Goal: Task Accomplishment & Management: Use online tool/utility

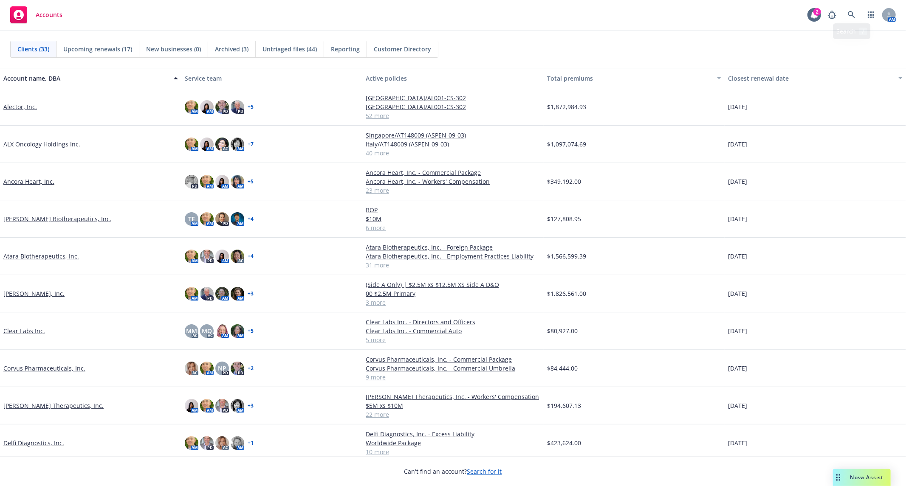
click at [848, 5] on div "Accounts 2 AM" at bounding box center [453, 15] width 906 height 31
click at [851, 8] on link at bounding box center [851, 14] width 17 height 17
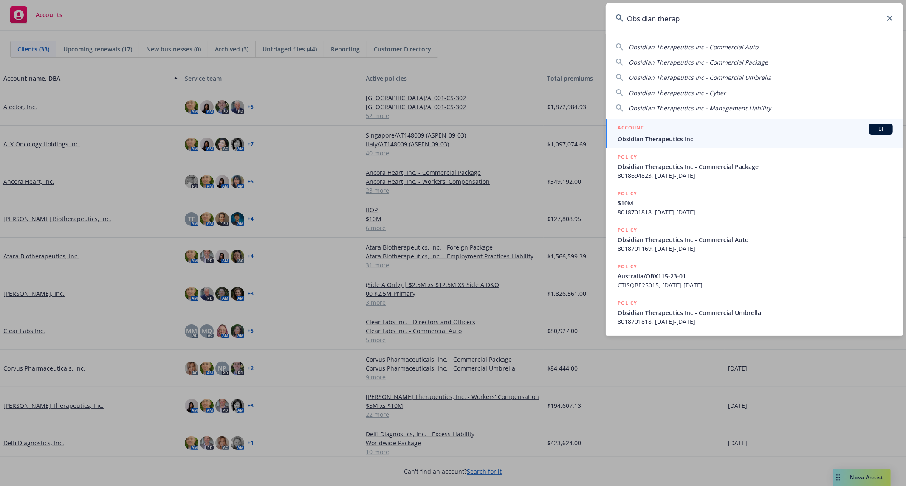
type input "Obsidian therap"
click at [679, 137] on span "Obsidian Therapeutics Inc" at bounding box center [754, 139] width 275 height 9
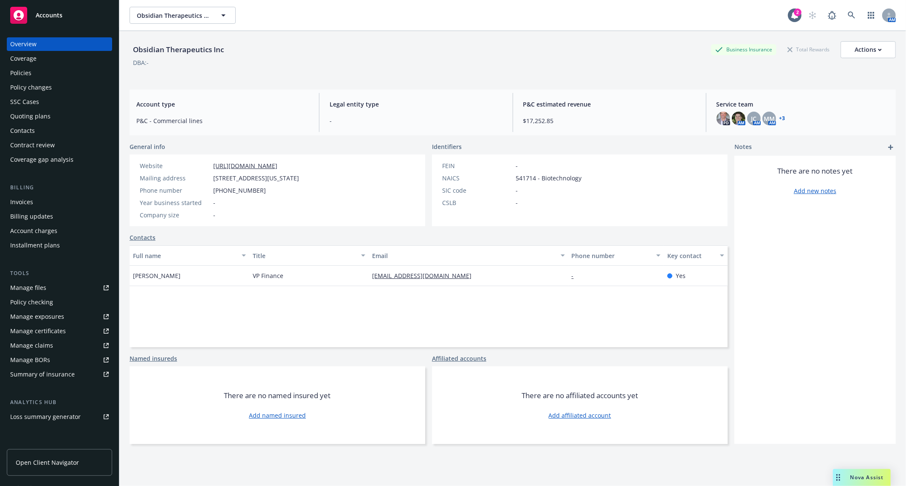
click at [49, 78] on div "Policies" at bounding box center [59, 73] width 99 height 14
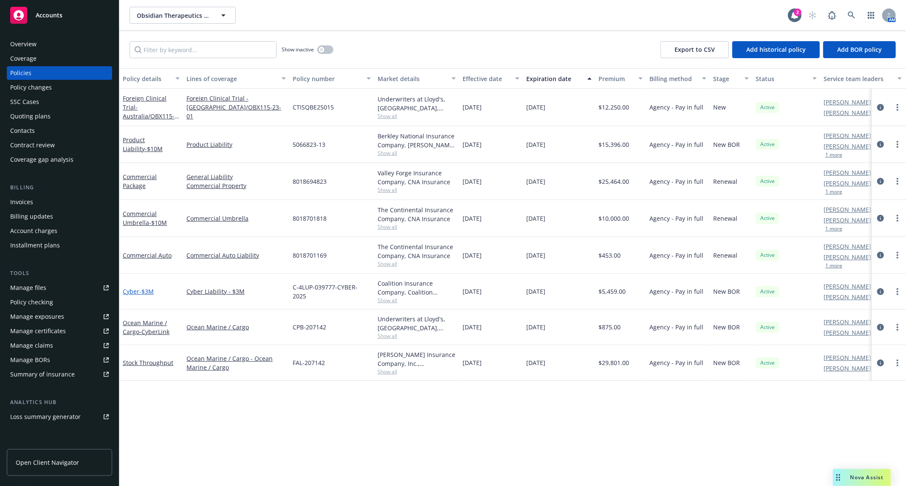
click at [141, 290] on span "- $3M" at bounding box center [146, 291] width 14 height 8
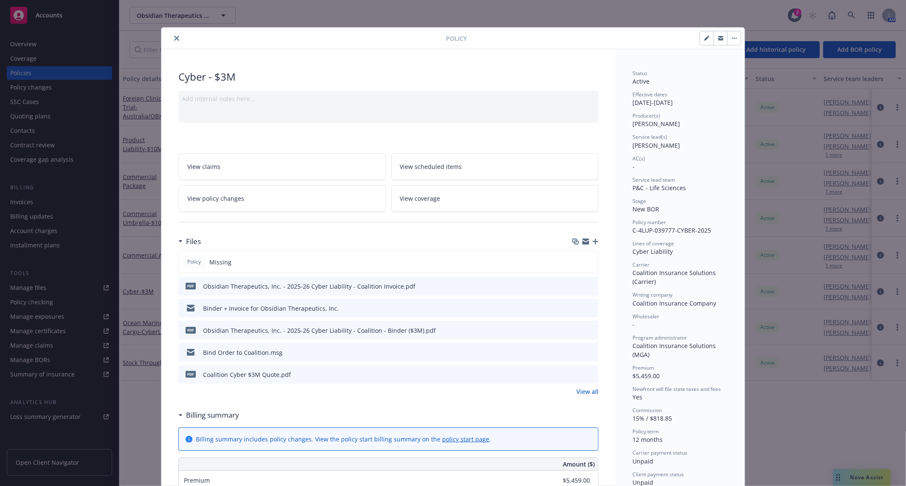
click at [174, 37] on icon "close" at bounding box center [176, 38] width 5 height 5
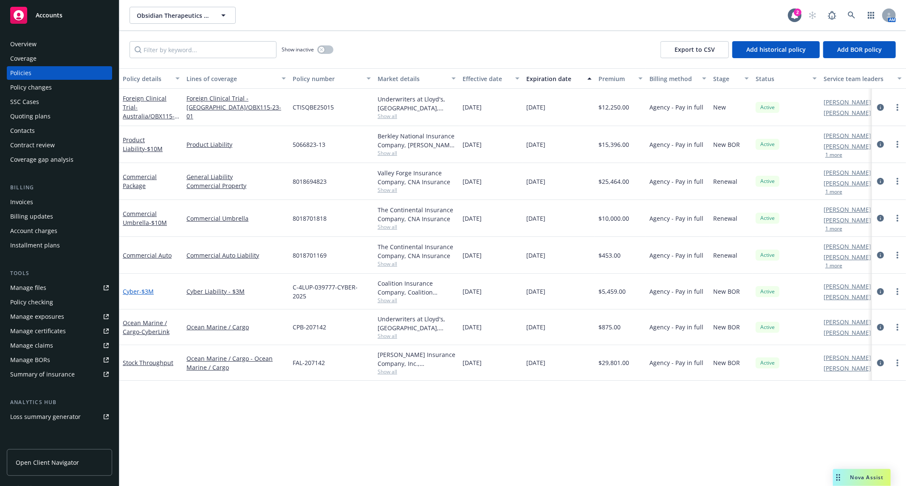
click at [140, 291] on span "- $3M" at bounding box center [146, 291] width 14 height 8
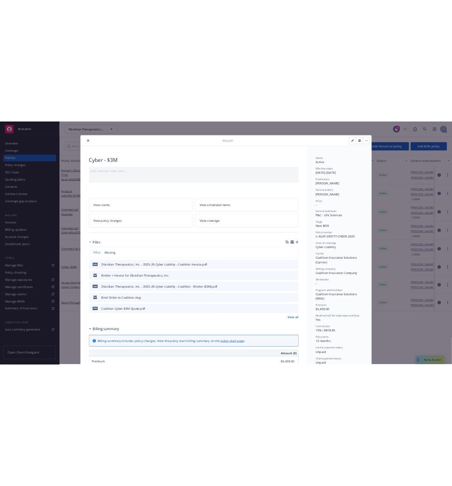
scroll to position [25, 0]
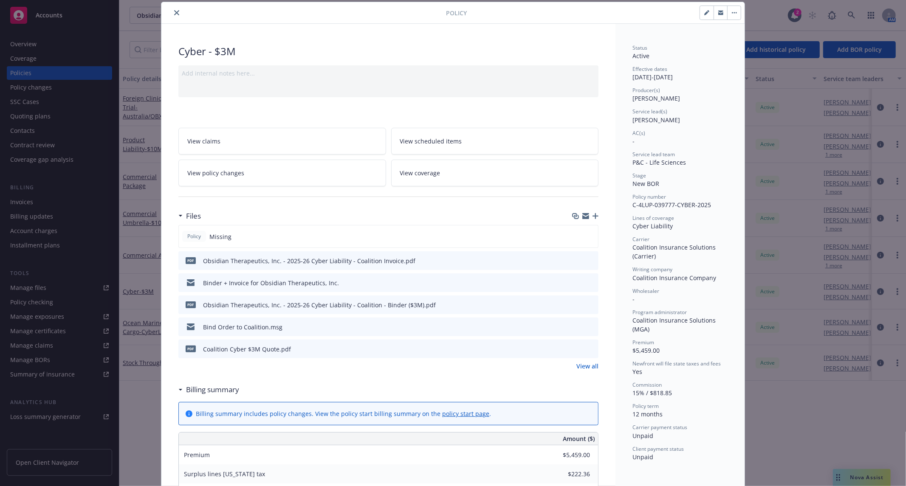
click at [592, 218] on icon "button" at bounding box center [595, 216] width 6 height 6
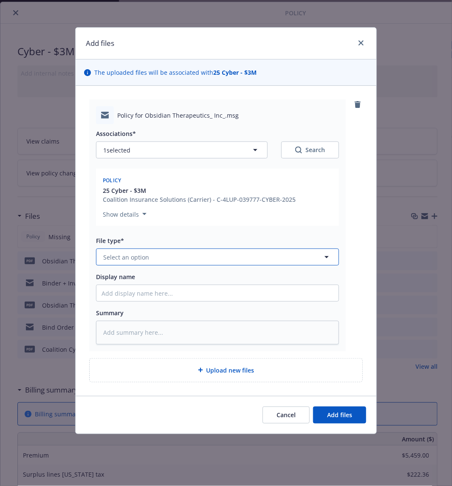
click at [154, 256] on button "Select an option" at bounding box center [217, 256] width 243 height 17
type input "email"
click at [146, 278] on div "Email" at bounding box center [217, 280] width 232 height 12
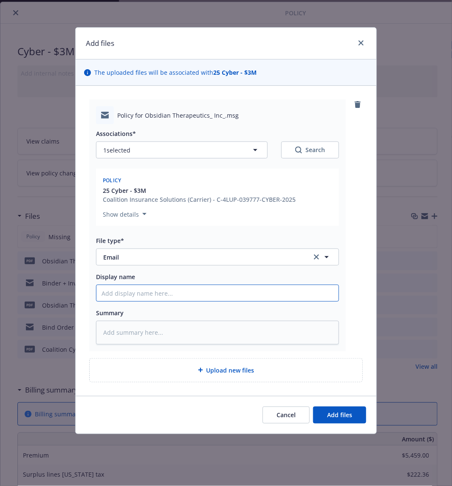
click at [162, 293] on input "Display name" at bounding box center [217, 293] width 242 height 16
type textarea "x"
type input "E"
type textarea "x"
type input "Em"
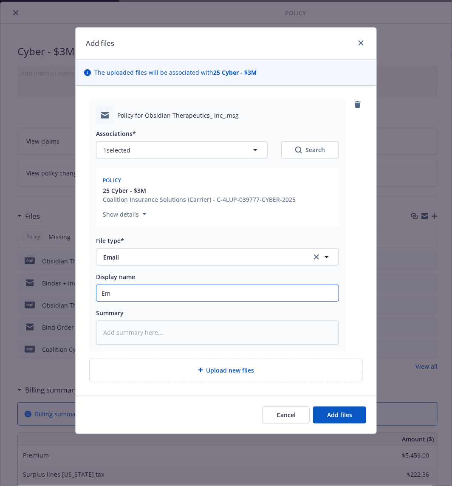
type textarea "x"
type input "Emai"
type textarea "x"
type input "Email"
type textarea "x"
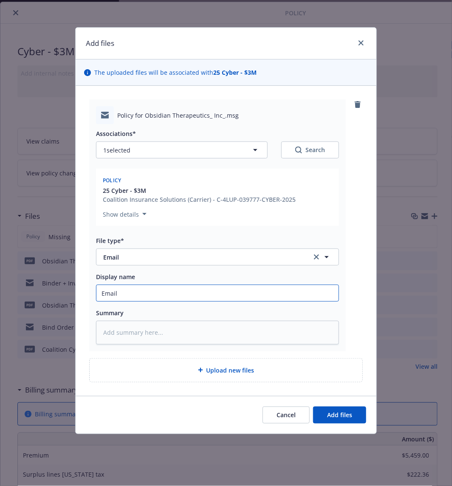
type input "Email"
type textarea "x"
type input "Email f"
type textarea "x"
type input "Email fro"
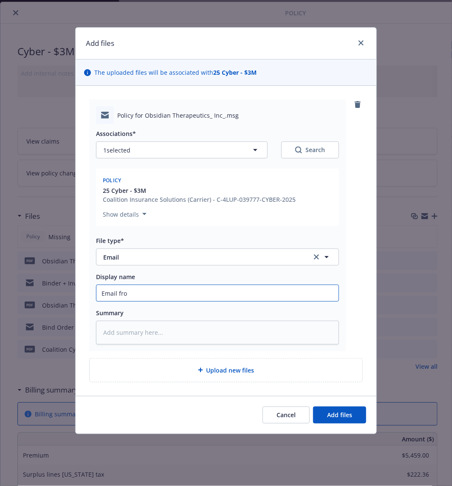
type textarea "x"
type input "Email from"
type textarea "x"
type input "Email from C"
type textarea "x"
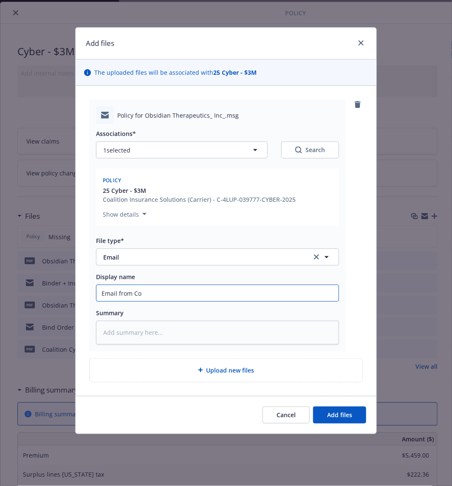
type input "Email from Coa"
type textarea "x"
type input "Email from Coal"
type textarea "x"
type input "Email from Coali"
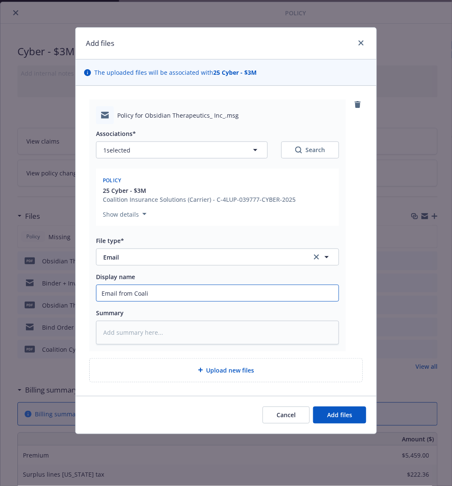
type textarea "x"
type input "Email from Coalit"
type textarea "x"
type input "Email from Coaliti"
type textarea "x"
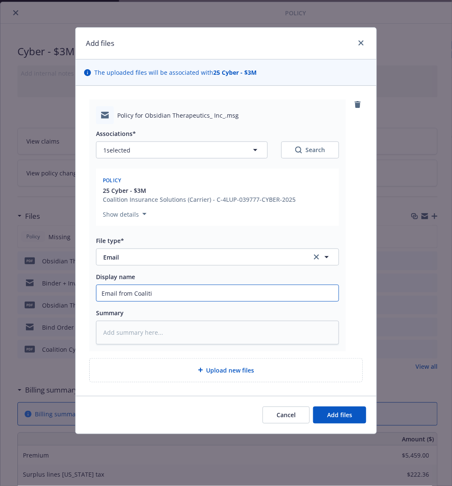
type input "Email from Coalitio"
type textarea "x"
type input "Email from Coalition"
type textarea "x"
type input "Email from Coalition"
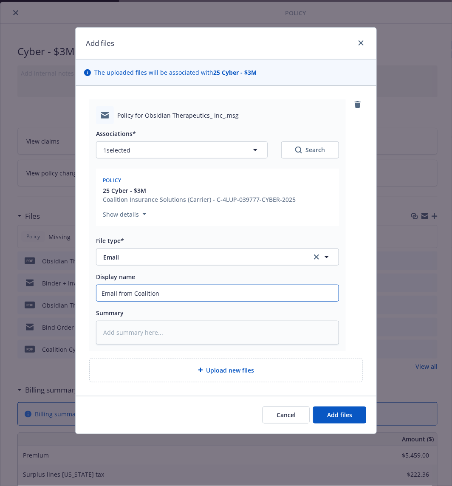
type textarea "x"
type input "Email from Coalition w"
type textarea "x"
type input "Email from Coalition wi"
type textarea "x"
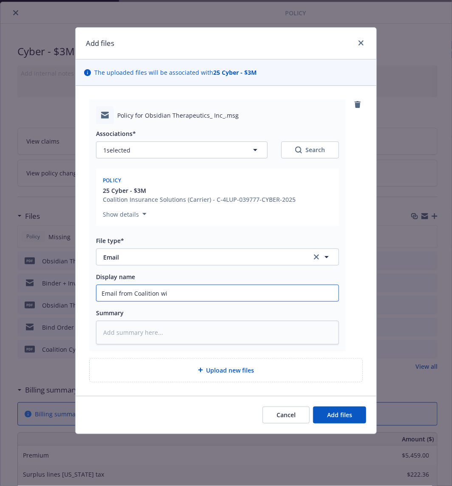
type input "Email from Coalition wit"
type textarea "x"
type input "Email from Coalition with"
type textarea "x"
type input "Email from Coalition with"
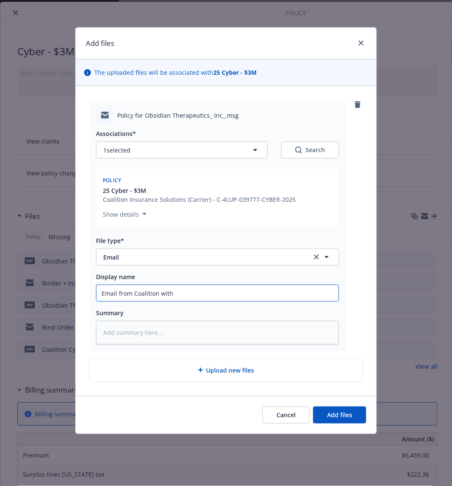
type textarea "x"
type input "Email from Coalition with P"
type textarea "x"
type input "Email from Coalition with Po"
type textarea "x"
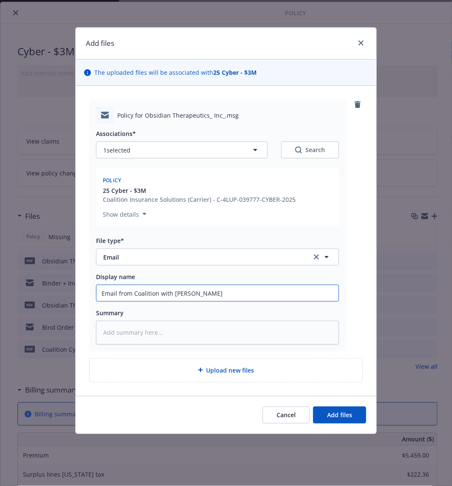
type input "Email from Coalition with Pol"
type textarea "x"
type input "Email from Coalition with Poli"
type textarea "x"
type input "Email from Coalition with Polic"
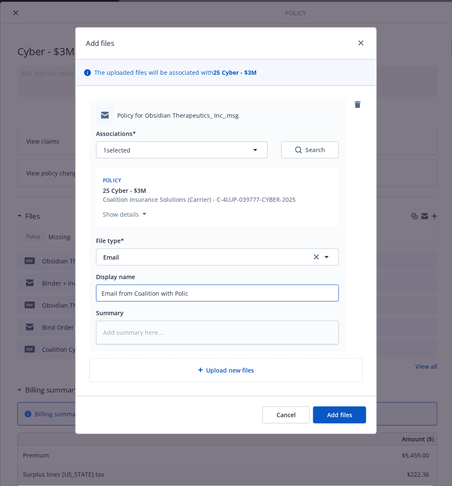
type textarea "x"
type input "Email from Coalition with Policy"
type textarea "x"
type input "Email from Coalition with Policy"
type textarea "x"
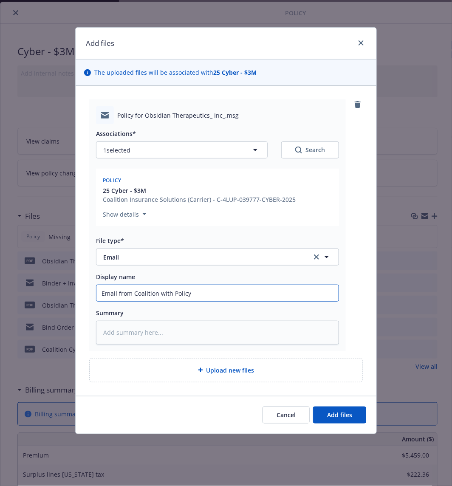
type input "Email from Coalition with Policy A"
type textarea "x"
type input "Email from Coalition with Policy At"
type textarea "x"
type input "Email from Coalition with Policy Atta"
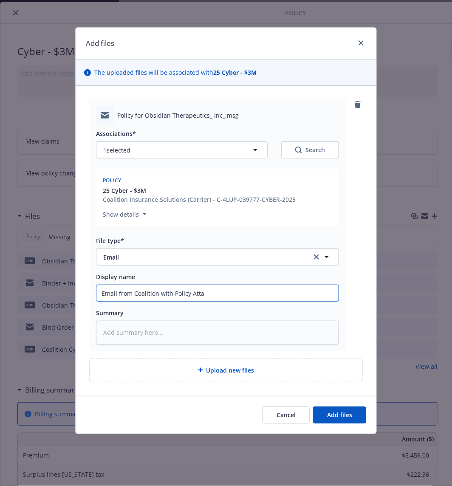
type textarea "x"
type input "Email from Coalition with Policy Attac"
type textarea "x"
type input "Email from Coalition with Policy Attach"
type textarea "x"
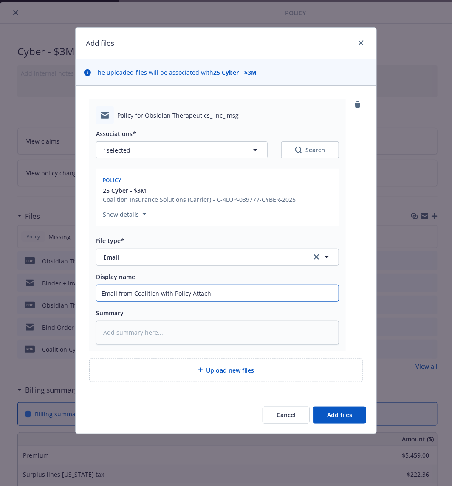
type input "Email from Coalition with Policy Attache"
type textarea "x"
type input "Email from Coalition with Policy Attached"
type textarea "x"
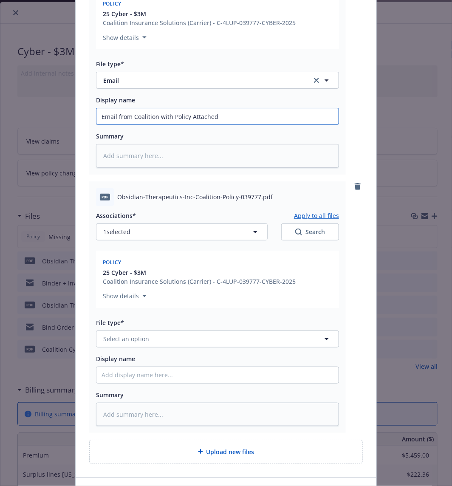
scroll to position [234, 0]
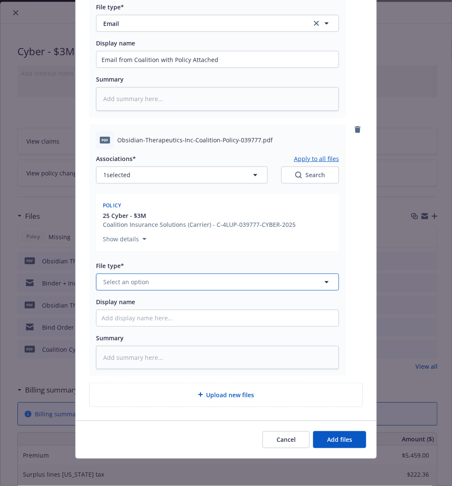
click at [200, 284] on button "Select an option" at bounding box center [217, 281] width 243 height 17
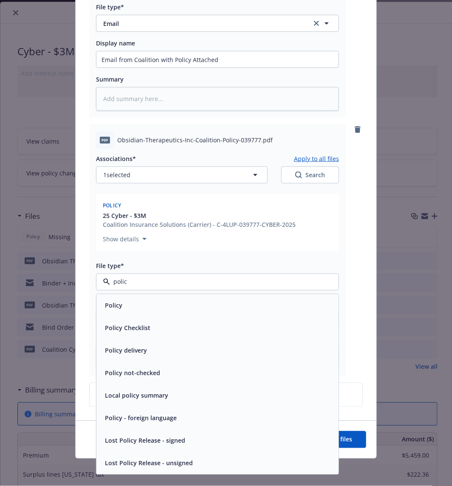
type input "policy"
click at [152, 316] on div "Policy Checklist" at bounding box center [217, 327] width 242 height 23
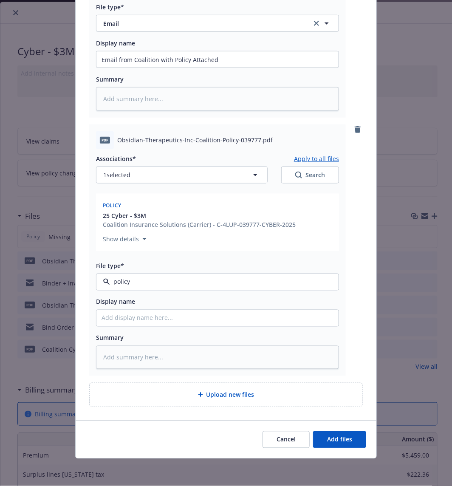
type textarea "x"
click at [186, 279] on span "Policy Checklist" at bounding box center [201, 281] width 197 height 9
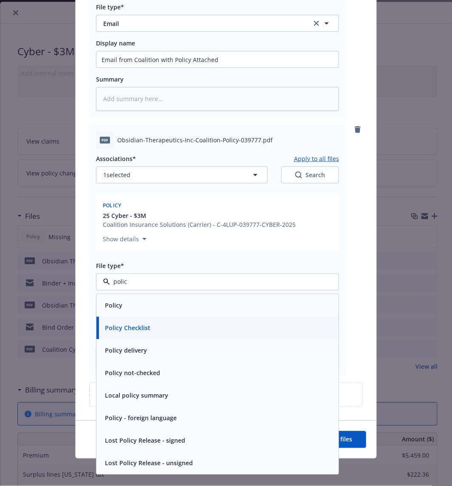
type input "policy"
click at [145, 304] on div "Policy" at bounding box center [217, 305] width 232 height 12
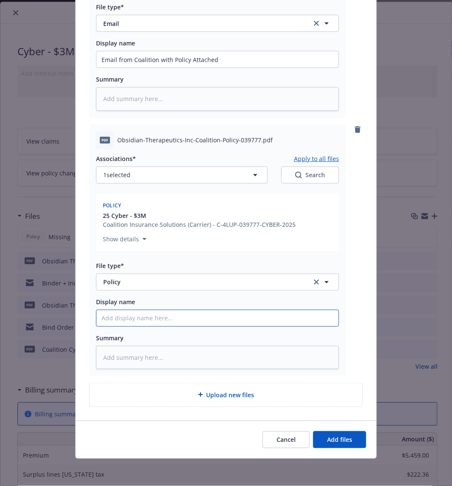
click at [154, 320] on input "Display name" at bounding box center [217, 318] width 242 height 16
type textarea "x"
type input "O"
type textarea "x"
type input "Ob"
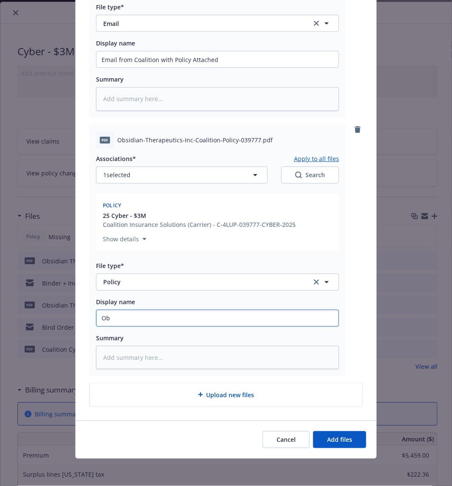
type textarea "x"
type input "Obs"
type textarea "x"
type input "Obsi"
type textarea "x"
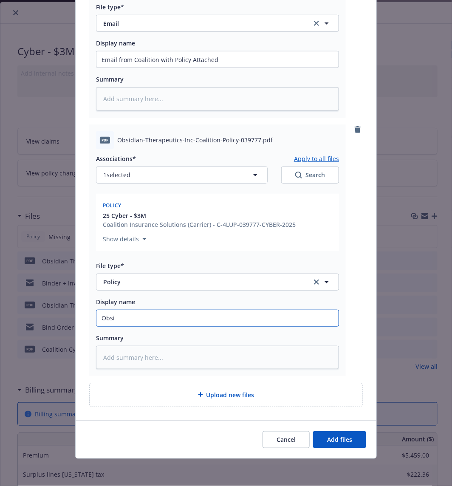
type input "Obsid"
type textarea "x"
type input "Obsidi"
type textarea "x"
type input "Obsidia"
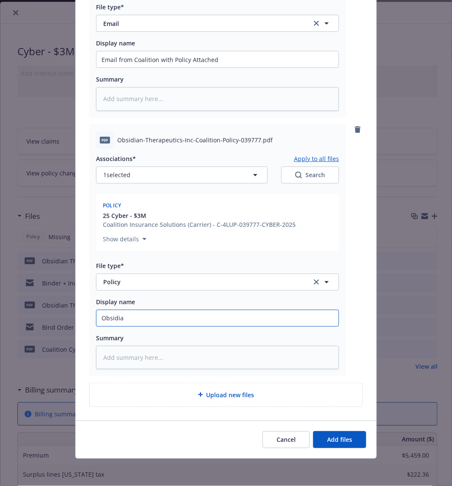
type textarea "x"
type input "Obsidian"
type textarea "x"
type input "Obsidian"
type textarea "x"
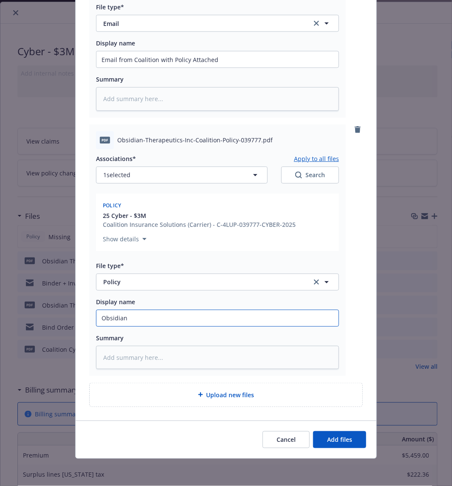
type input "Obsidian -"
type textarea "x"
type input "Obsidian -"
type textarea "x"
type input "Obsidian - 2"
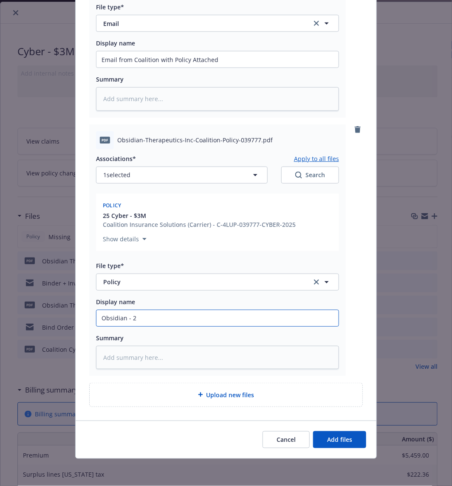
type textarea "x"
type input "Obsidian - 25"
type textarea "x"
type input "Obsidian - 25-"
type textarea "x"
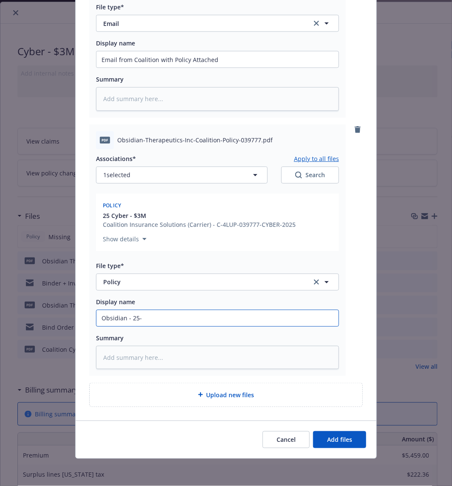
type input "Obsidian - 25-2"
type textarea "x"
type input "Obsidian - 25-26"
type textarea "x"
type input "Obsidian - 25-26"
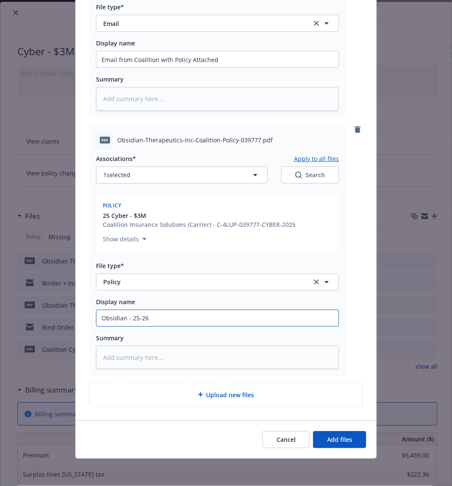
type textarea "x"
type input "Obsidian - 25-26 C"
type textarea "x"
type input "Obsidian - 25-26 Cy"
type textarea "x"
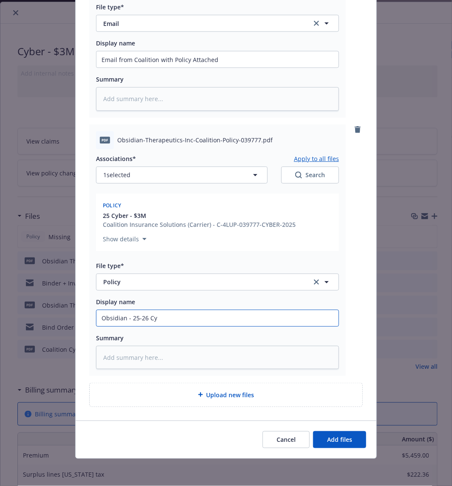
type input "Obsidian - 25-26 Cyb"
type textarea "x"
type input "Obsidian - 25-26 Cybe"
type textarea "x"
type input "Obsidian - 25-26 Cyber"
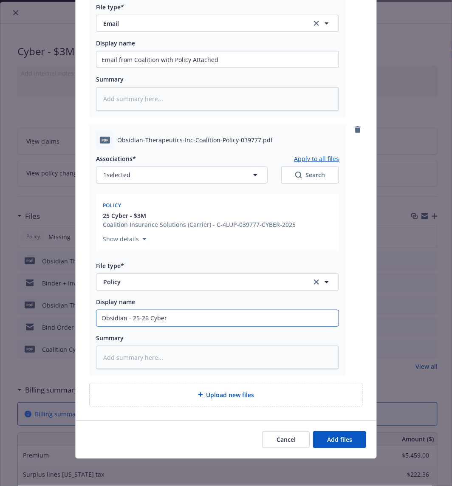
type textarea "x"
type input "Obsidian - 25-26 Cyber L"
type textarea "x"
type input "Obsidian - 25-26 Cyber Li"
type textarea "x"
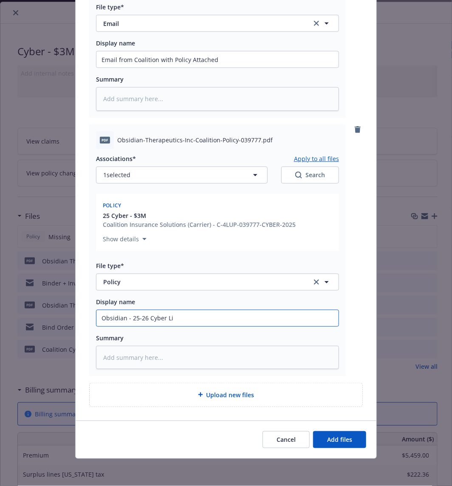
type input "Obsidian - 25-26 Cyber Lia"
type textarea "x"
type input "Obsidian - 25-26 Cyber Liab"
type textarea "x"
type input "Obsidian - 25-26 Cyber Liabi"
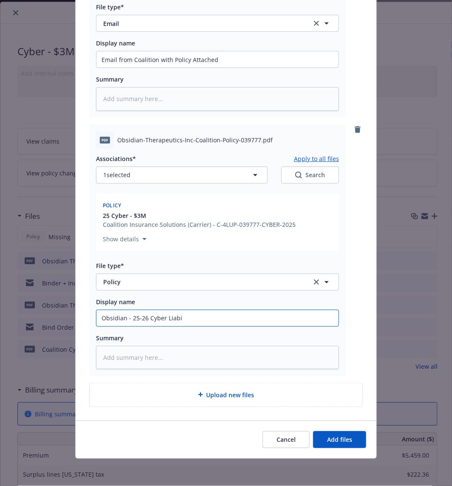
type textarea "x"
type input "Obsidian - 25-26 Cyber Liabil"
type textarea "x"
type input "Obsidian - 25-26 Cyber Liabilit"
type textarea "x"
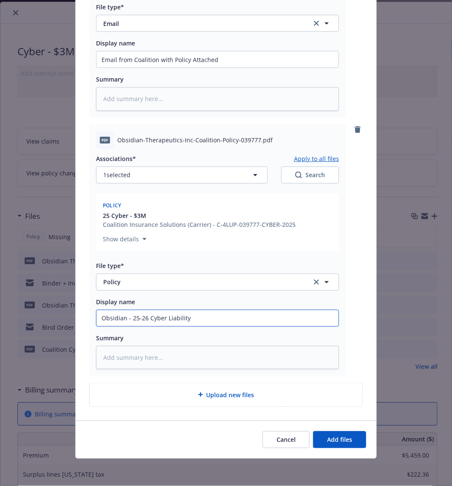
type input "Obsidian - 25-26 Cyber Liability"
type textarea "x"
type input "Obsidian - 25-26 Cyber Liability P"
type textarea "x"
type input "Obsidian - 25-26 Cyber Liability Po"
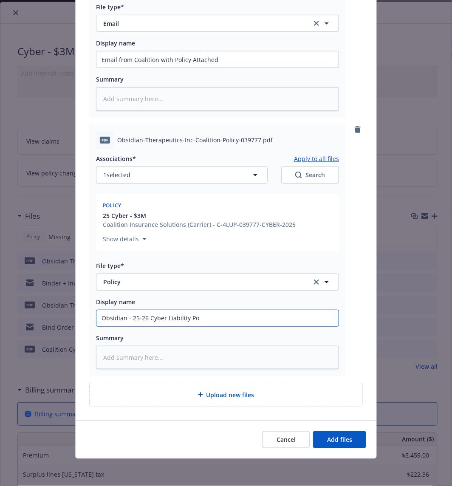
type textarea "x"
type input "Obsidian - 25-26 Cyber Liability Pol"
type textarea "x"
type input "Obsidian - 25-26 Cyber Liability Poli"
type textarea "x"
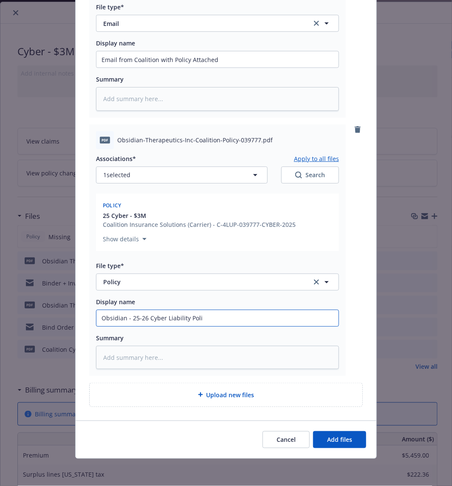
type input "Obsidian - 25-26 Cyber Liability Polic"
type textarea "x"
type input "Obsidian - 25-26 Cyber Liability Policy"
click at [330, 434] on button "Add files" at bounding box center [339, 439] width 53 height 17
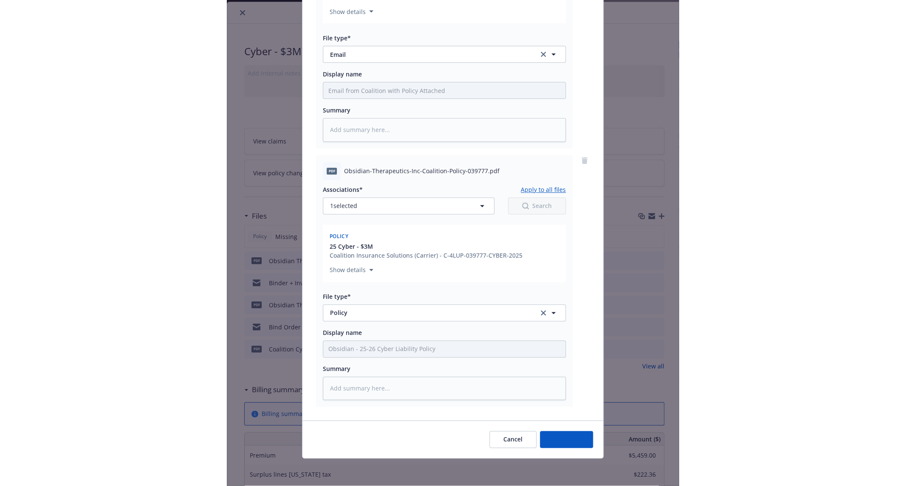
scroll to position [202, 0]
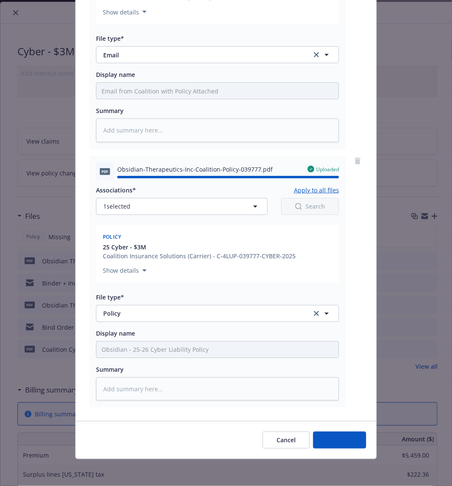
type textarea "x"
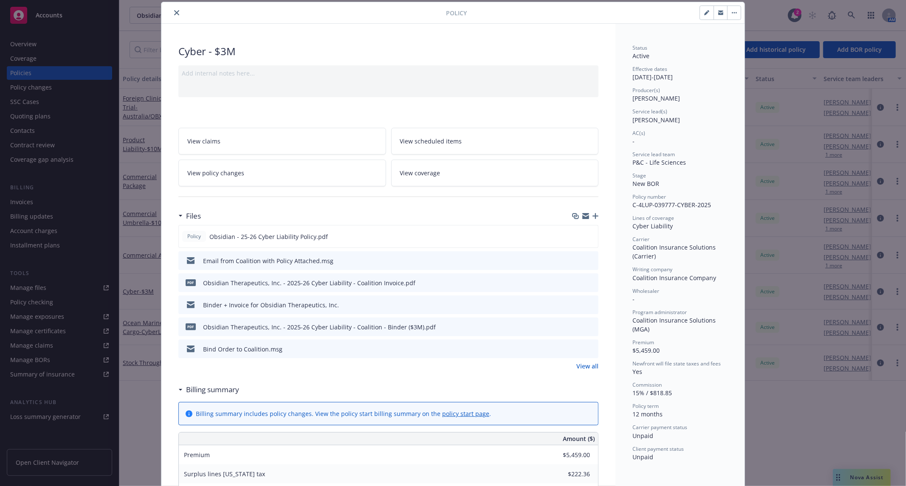
click at [573, 327] on icon "download file" at bounding box center [576, 326] width 7 height 7
click at [172, 11] on button "close" at bounding box center [177, 13] width 10 height 10
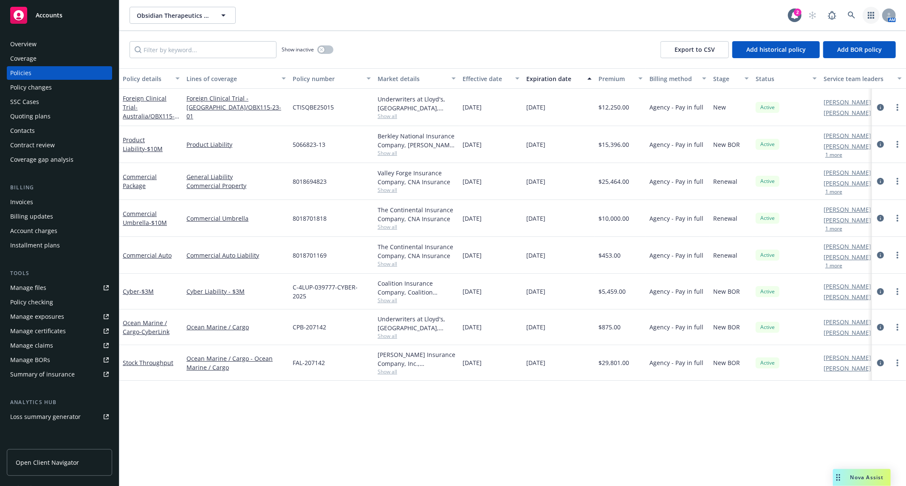
click at [872, 12] on icon "button" at bounding box center [871, 15] width 7 height 7
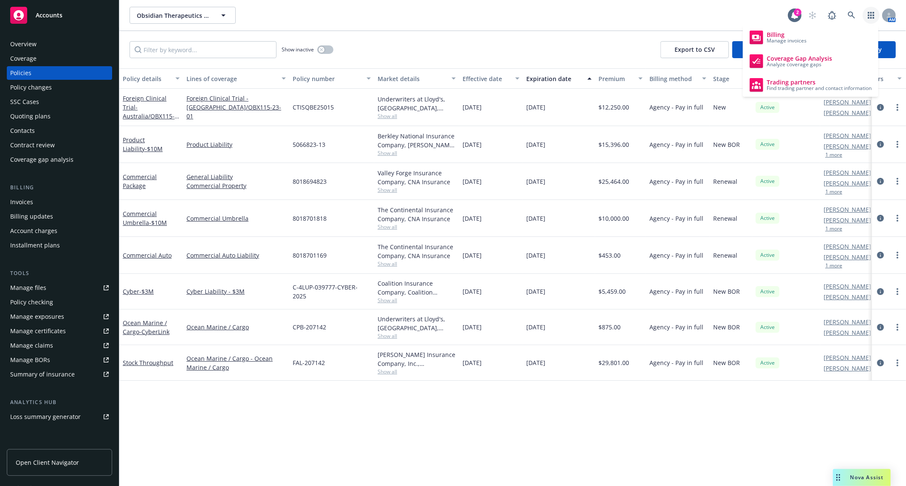
click at [872, 12] on icon "button" at bounding box center [871, 15] width 7 height 7
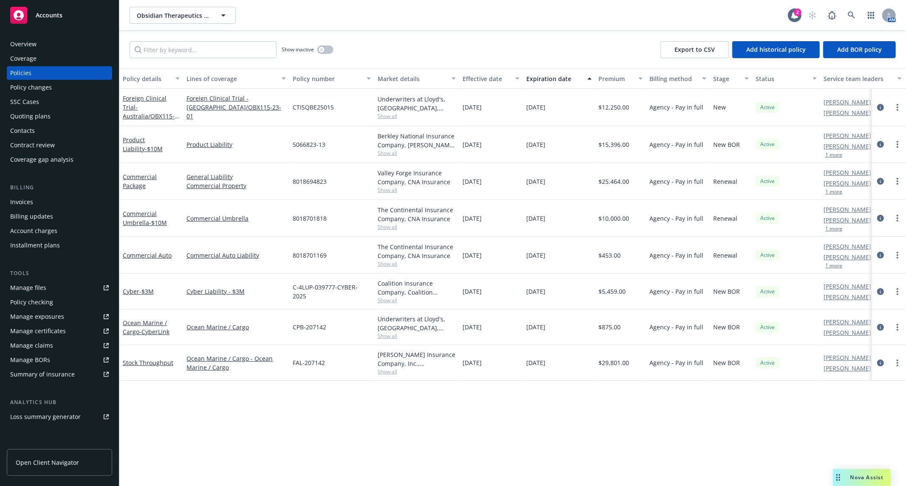
click at [45, 298] on div "Policy checking" at bounding box center [31, 303] width 43 height 14
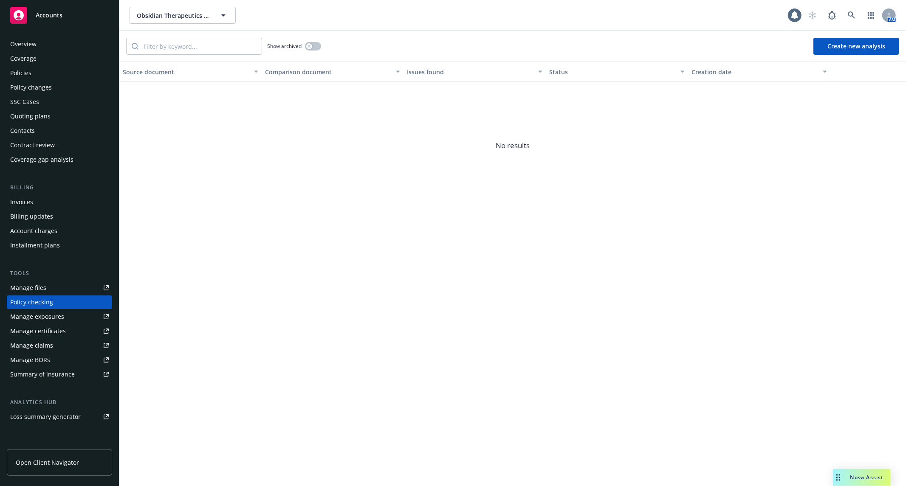
scroll to position [45, 0]
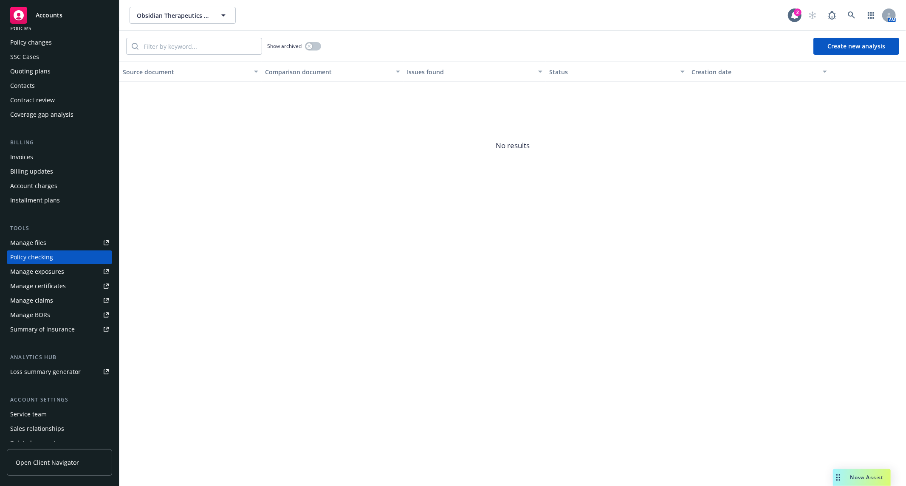
click at [841, 45] on button "Create new analysis" at bounding box center [856, 46] width 86 height 17
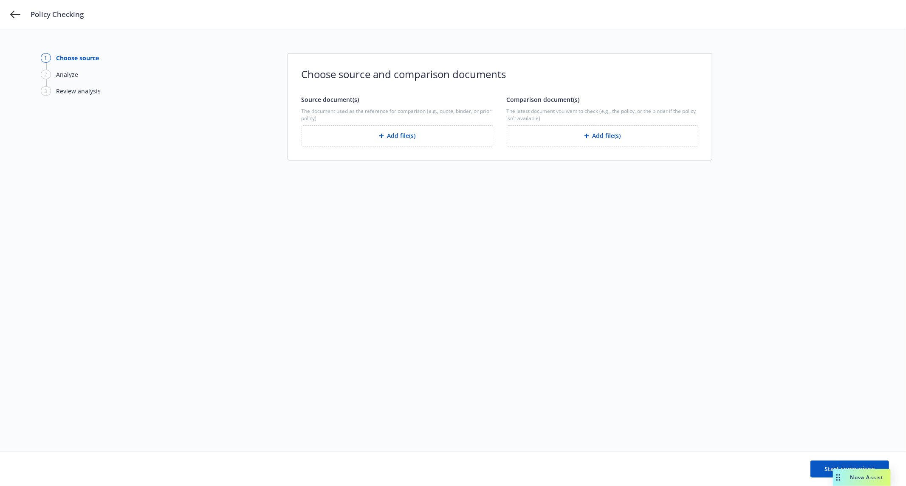
click at [610, 236] on div "1 Choose source 2 Analyze 3 Review analysis Choose source and comparison docume…" at bounding box center [453, 240] width 824 height 375
click at [427, 126] on button "Add file(s)" at bounding box center [397, 135] width 192 height 21
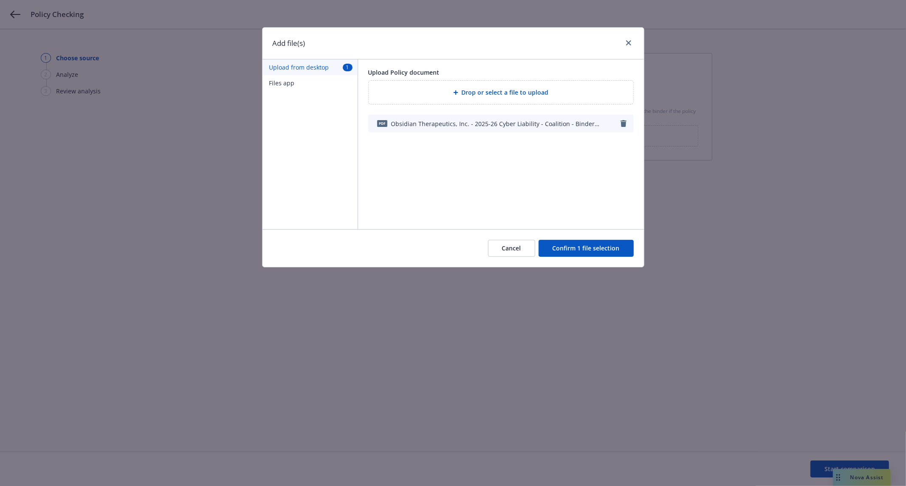
click at [575, 253] on button "Confirm 1 file selection" at bounding box center [585, 248] width 95 height 17
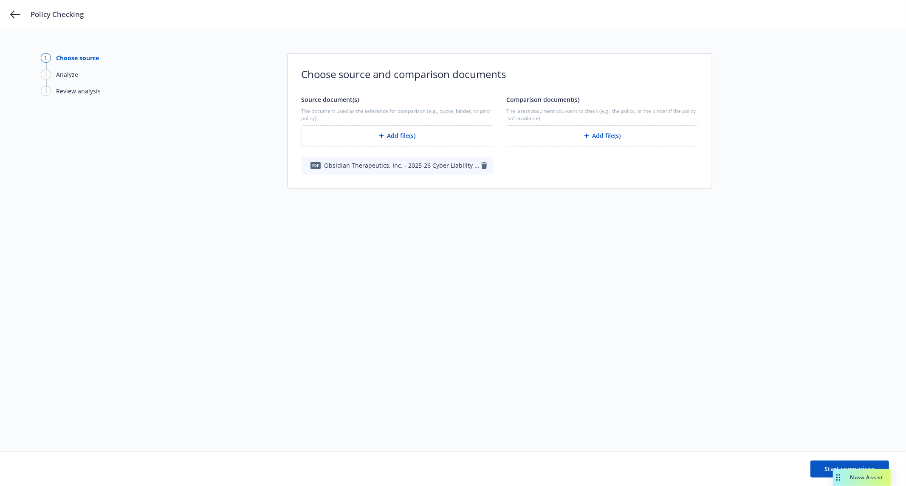
click at [592, 137] on button "Add file(s)" at bounding box center [603, 135] width 192 height 21
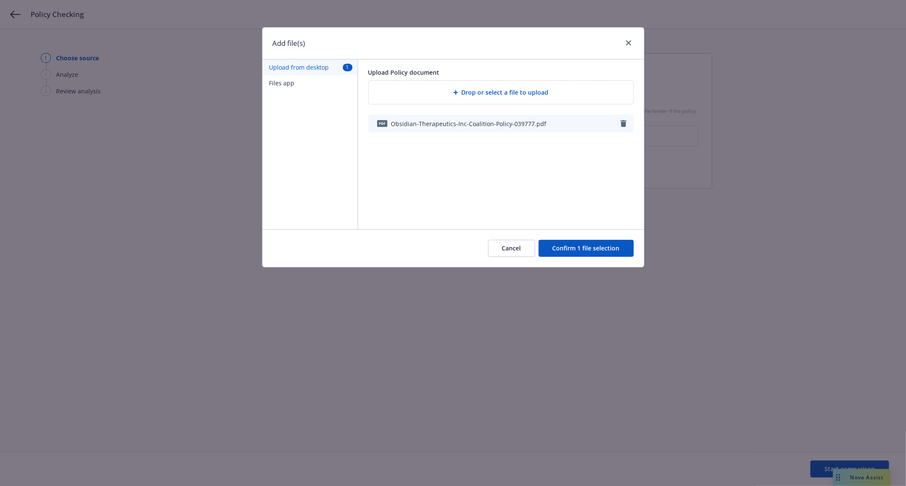
click at [584, 247] on button "Confirm 1 file selection" at bounding box center [585, 248] width 95 height 17
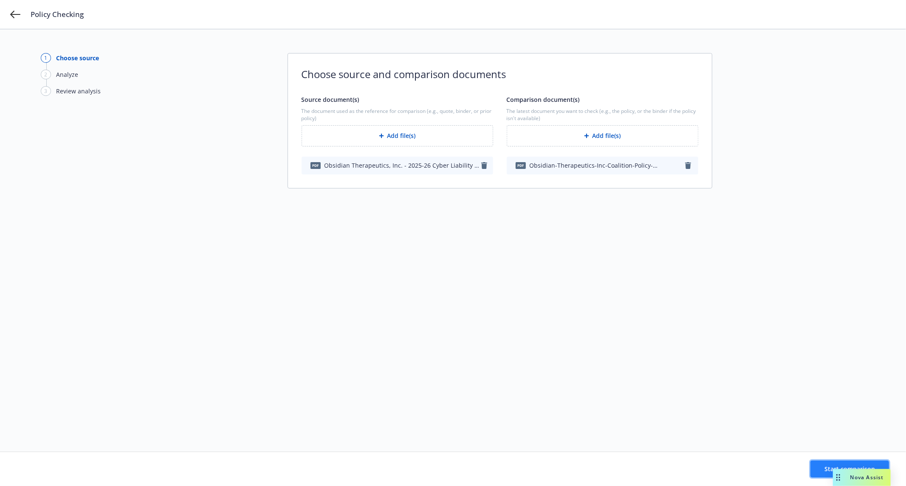
click at [824, 466] on button "Start comparison" at bounding box center [849, 469] width 79 height 17
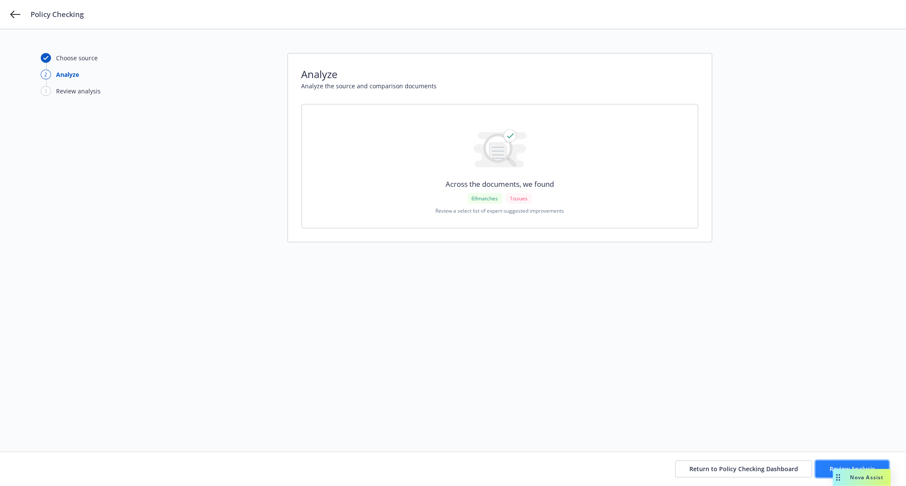
click at [826, 465] on button "Review Analysis" at bounding box center [851, 469] width 73 height 17
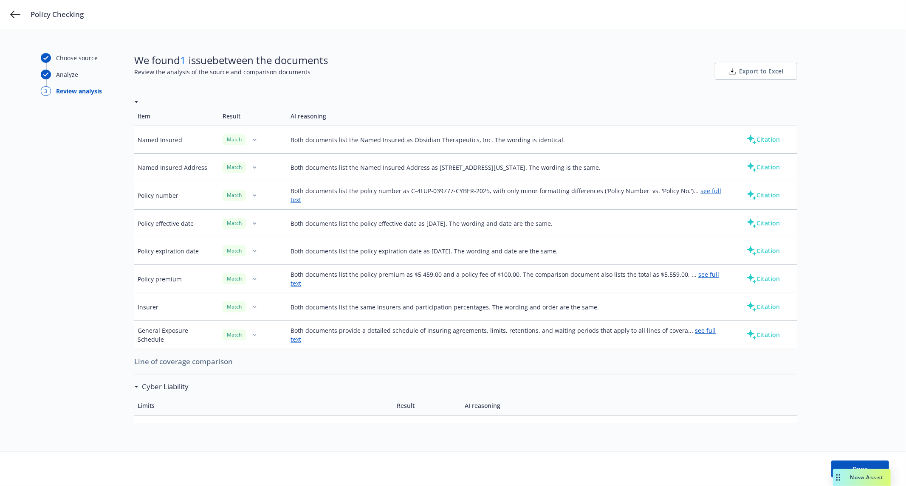
scroll to position [23, 0]
click at [760, 166] on button "Citation" at bounding box center [762, 166] width 61 height 17
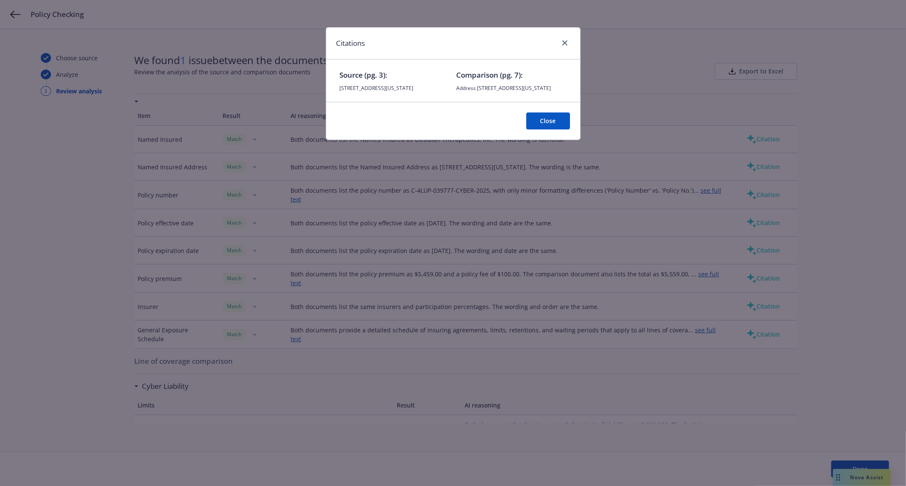
click at [561, 127] on button "Close" at bounding box center [548, 121] width 44 height 17
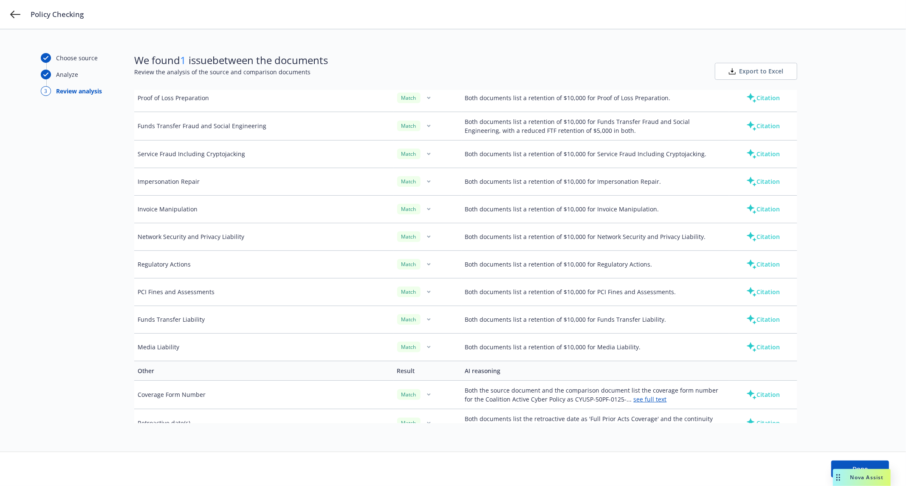
scroll to position [1828, 0]
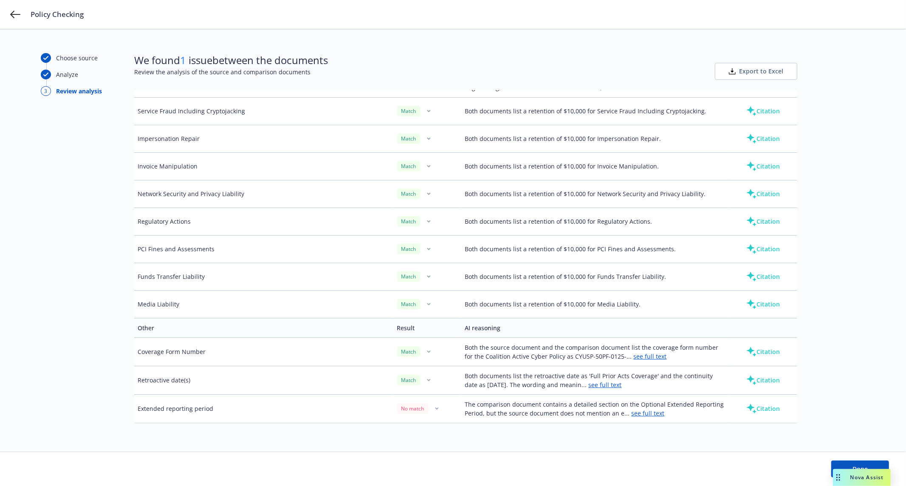
click at [755, 411] on button "Citation" at bounding box center [762, 408] width 61 height 17
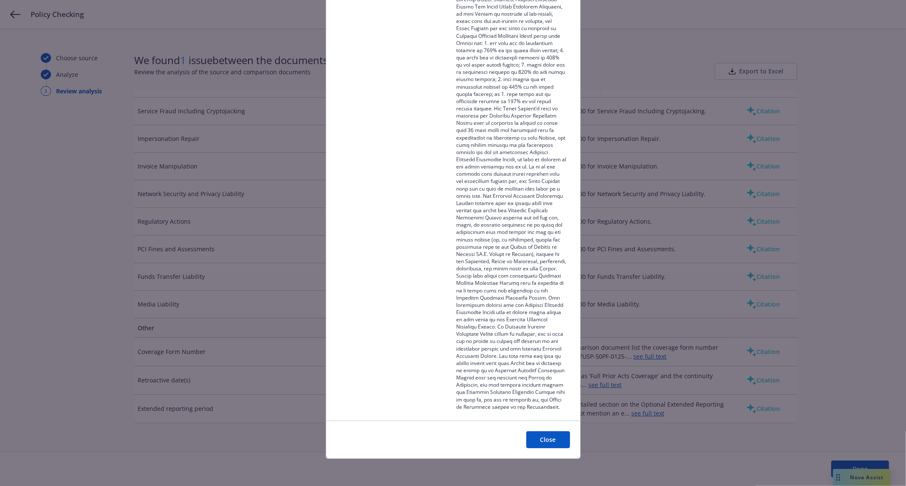
scroll to position [0, 0]
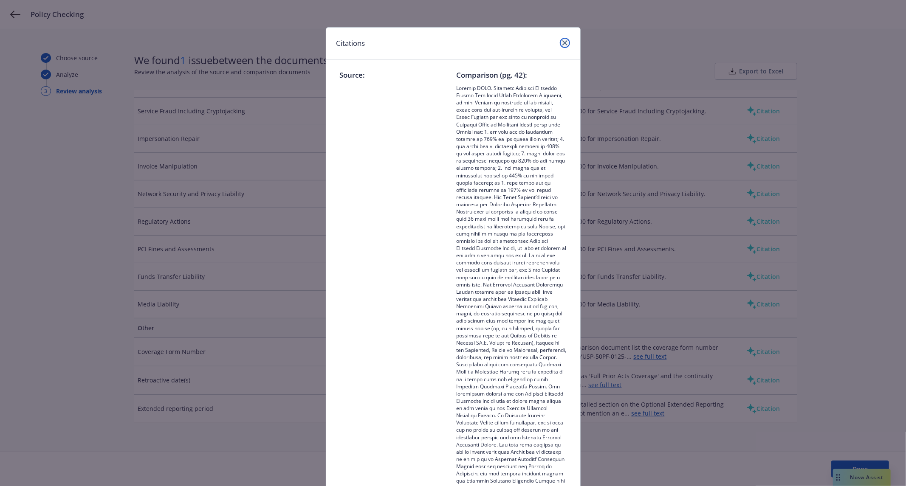
click at [560, 42] on link "close" at bounding box center [565, 43] width 10 height 10
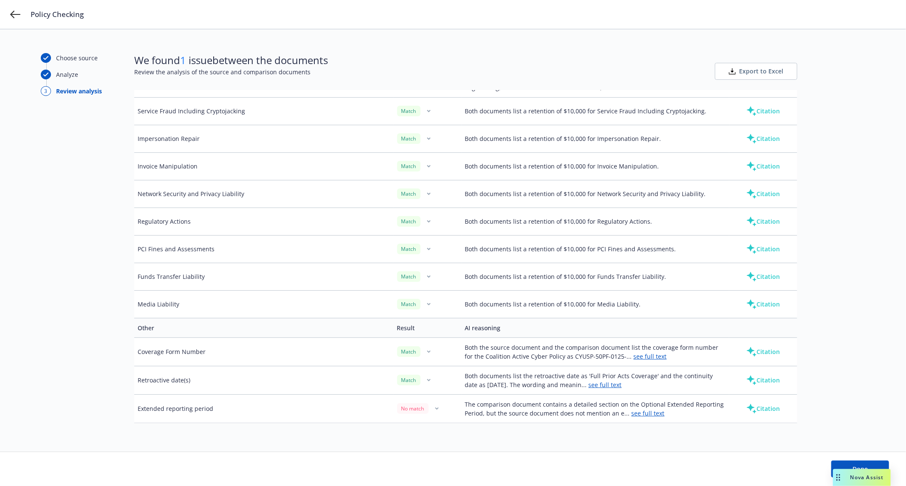
click at [616, 387] on link "see full text" at bounding box center [605, 385] width 33 height 8
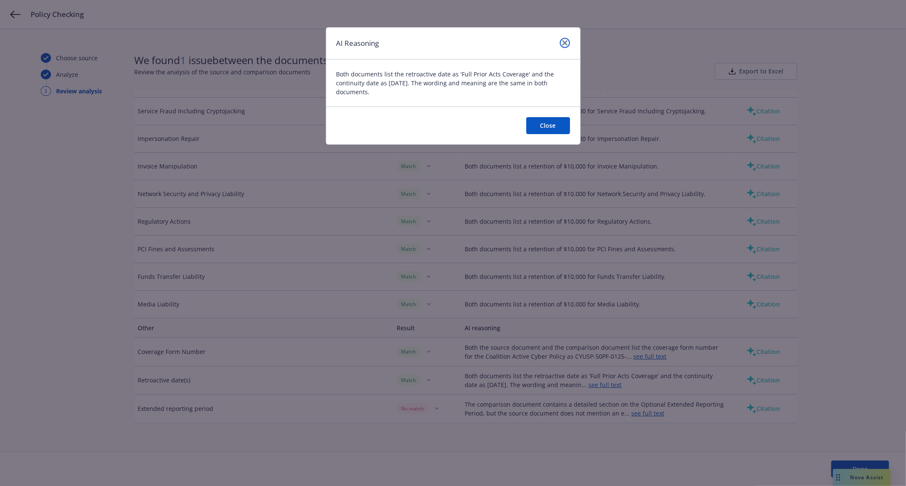
click at [566, 46] on link "close" at bounding box center [565, 43] width 10 height 10
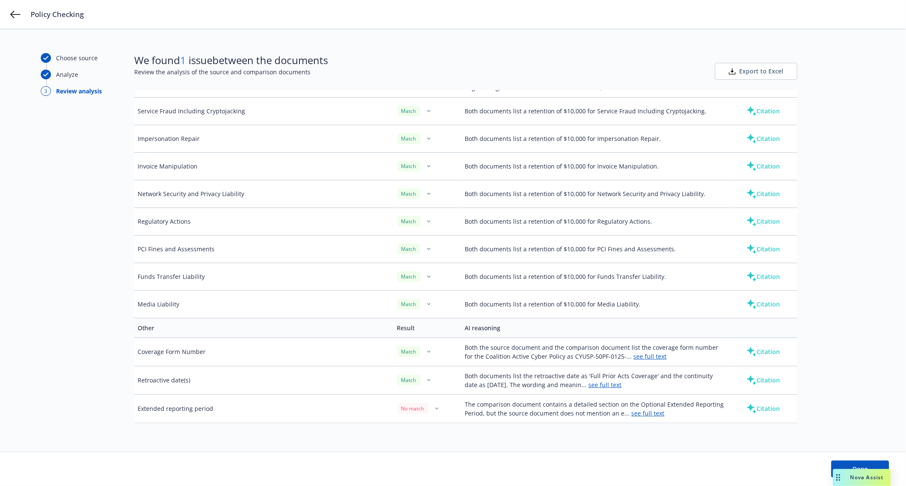
click at [847, 459] on div "Done" at bounding box center [453, 469] width 906 height 34
click at [845, 465] on button "Done" at bounding box center [860, 469] width 58 height 17
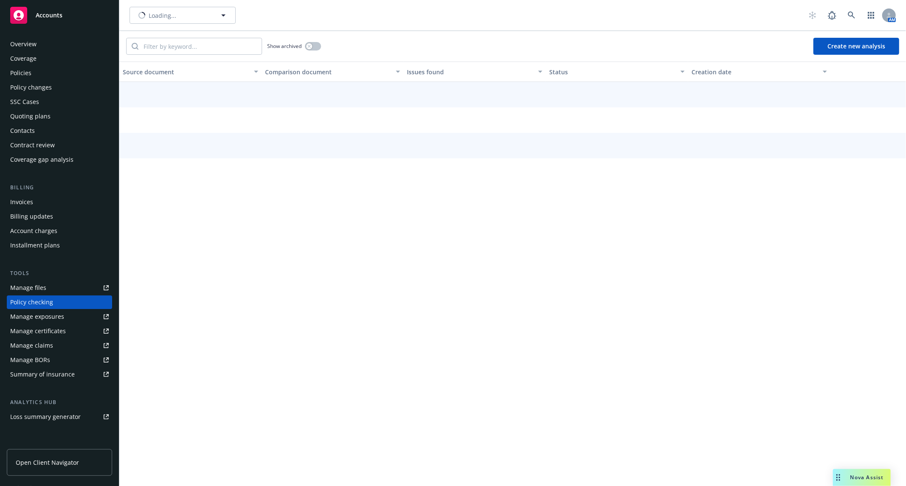
scroll to position [45, 0]
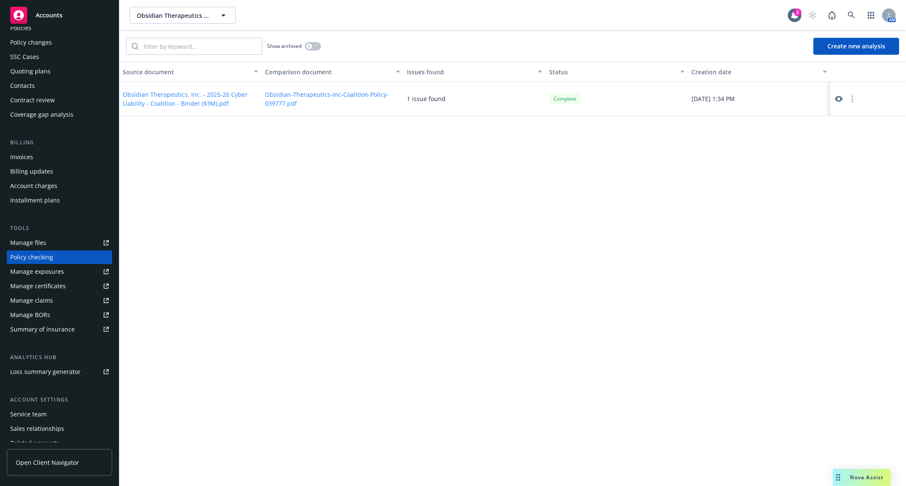
click at [853, 101] on button "button" at bounding box center [852, 99] width 10 height 10
click at [748, 207] on div "Source document Comparison document Issues found Status Creation date Obsidian …" at bounding box center [512, 274] width 786 height 425
click at [224, 243] on div "Source document Comparison document Issues found Status Creation date Obsidian …" at bounding box center [512, 274] width 786 height 425
click at [837, 100] on icon at bounding box center [838, 99] width 8 height 6
click at [860, 19] on div "AM" at bounding box center [850, 15] width 92 height 17
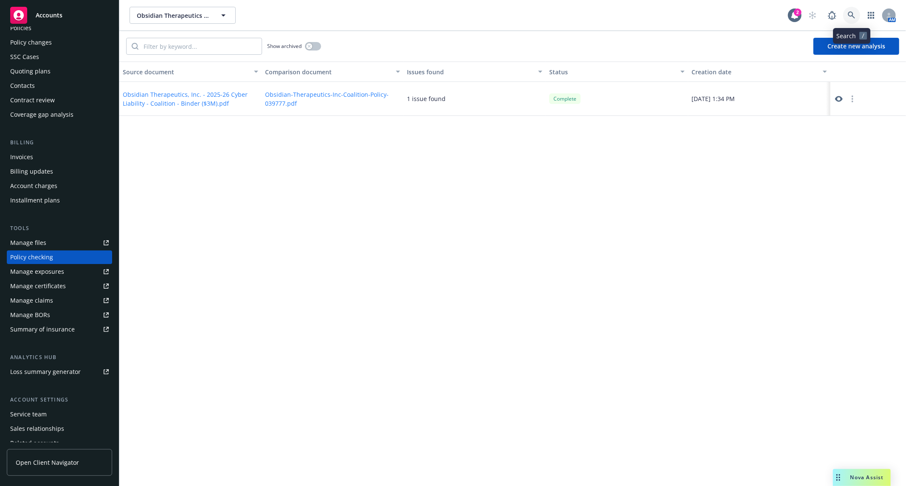
click at [856, 18] on link at bounding box center [851, 15] width 17 height 17
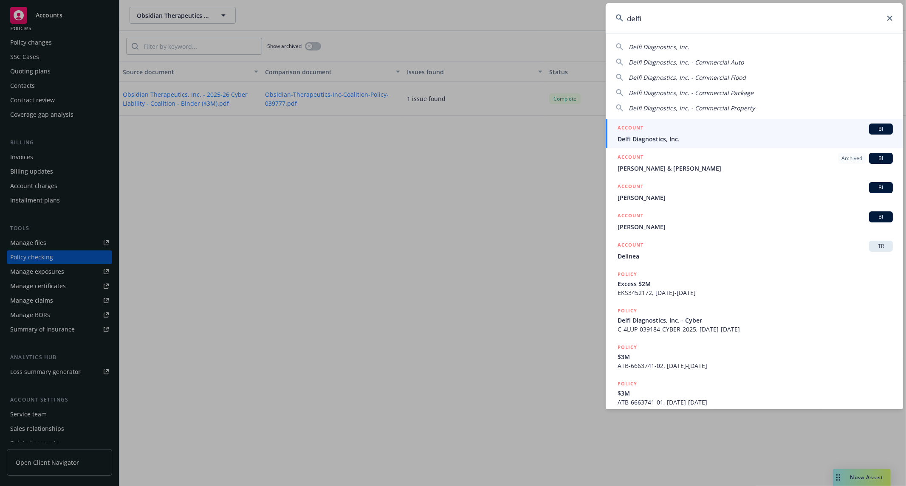
type input "delfi"
click at [653, 125] on div "ACCOUNT BI" at bounding box center [754, 129] width 275 height 11
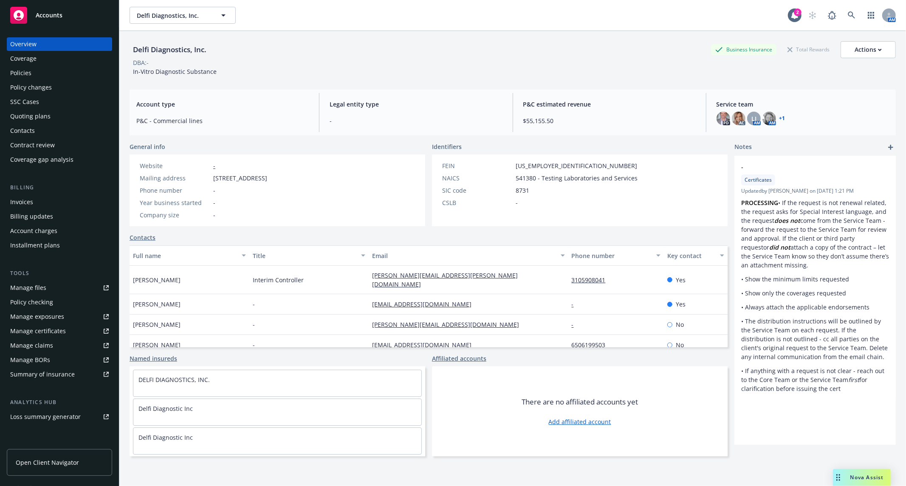
click at [26, 303] on div "Policy checking" at bounding box center [31, 303] width 43 height 14
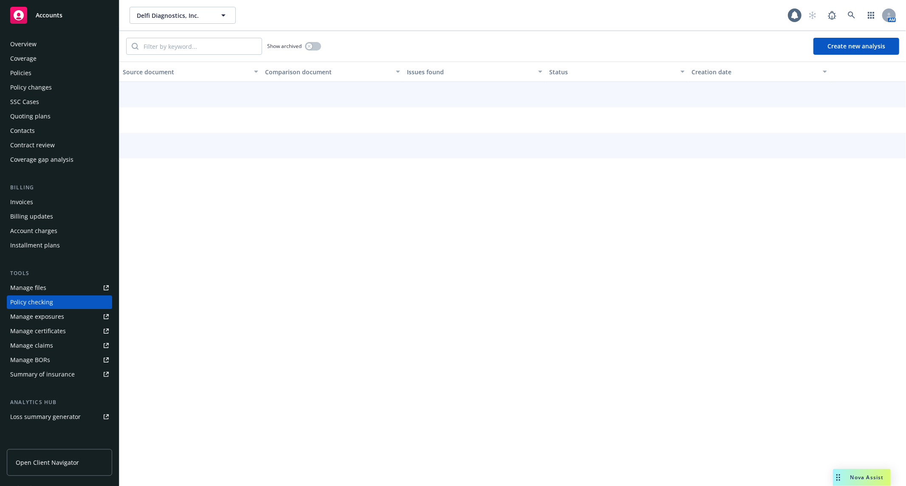
scroll to position [45, 0]
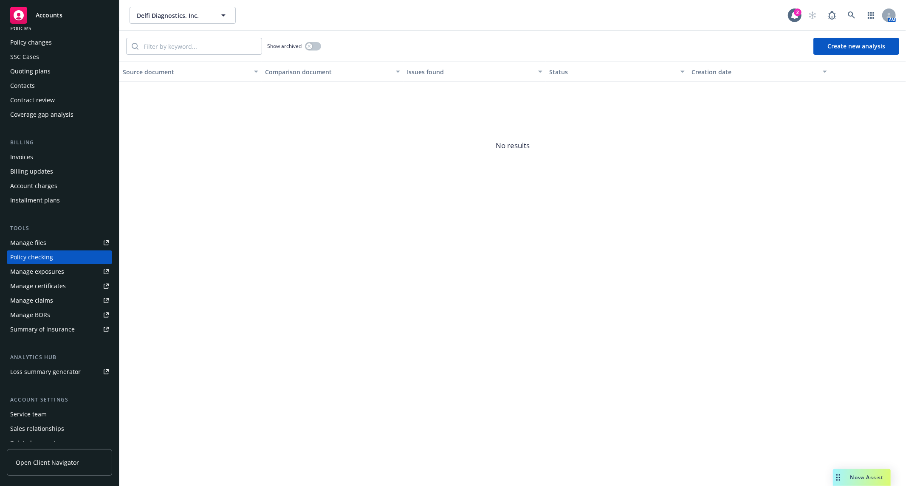
click at [838, 51] on button "Create new analysis" at bounding box center [856, 46] width 86 height 17
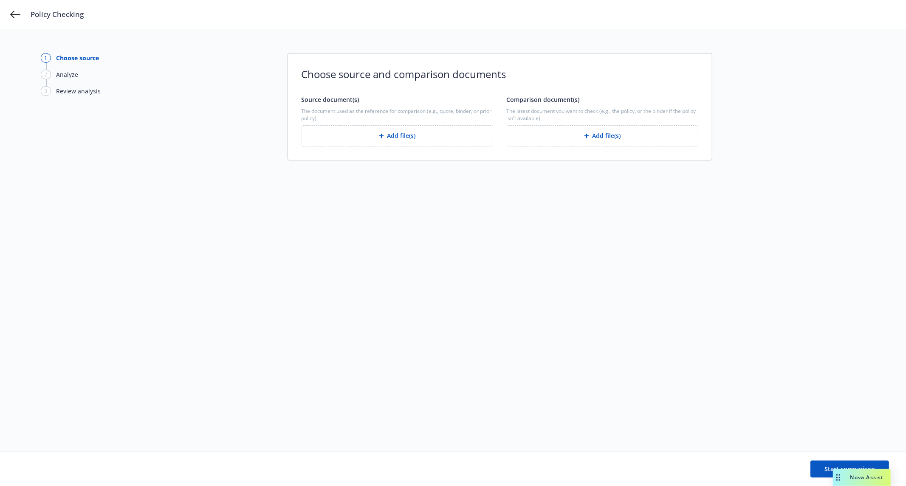
click at [422, 136] on button "Add file(s)" at bounding box center [397, 135] width 192 height 21
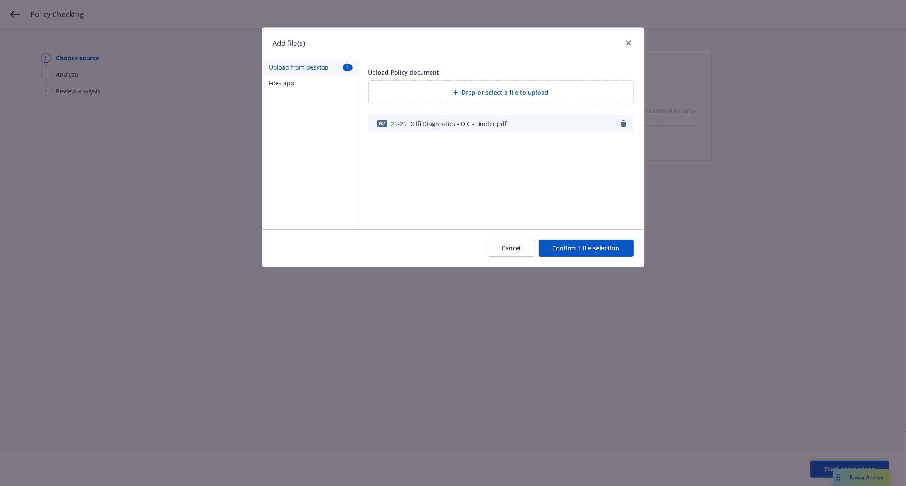
click at [565, 248] on button "Confirm 1 file selection" at bounding box center [585, 248] width 95 height 17
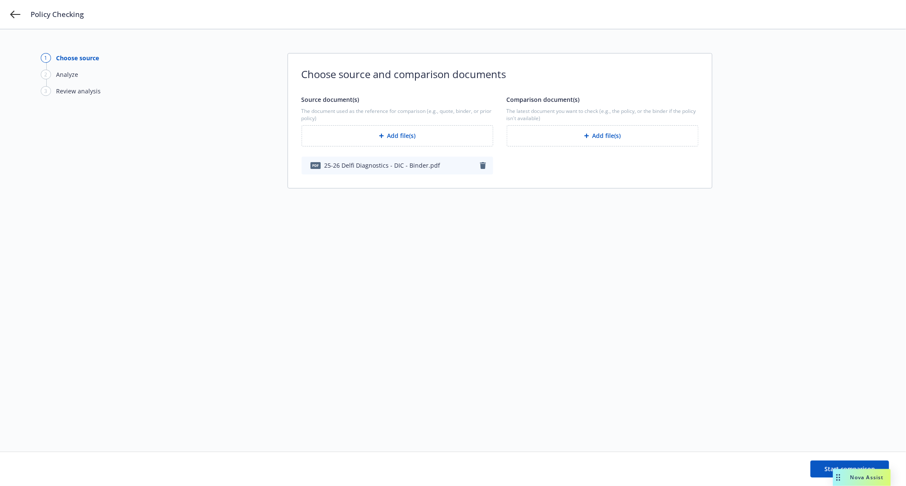
click at [606, 130] on button "Add file(s)" at bounding box center [603, 135] width 192 height 21
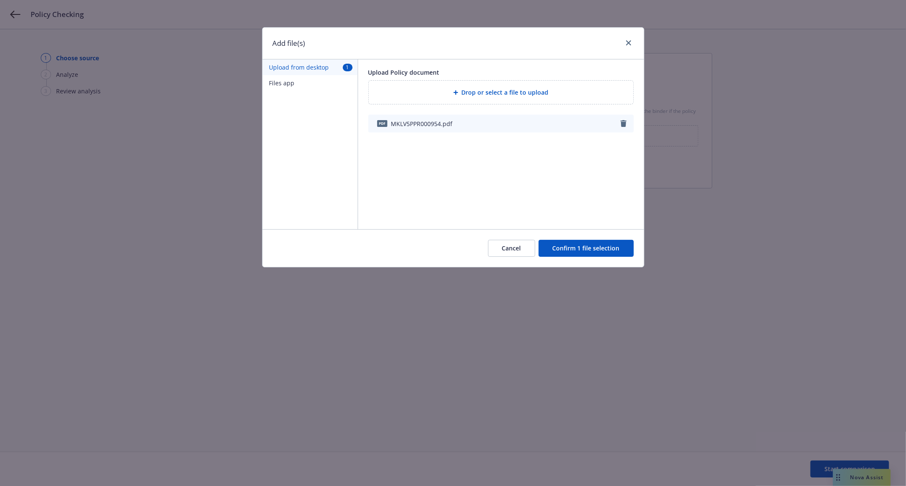
click at [575, 245] on button "Confirm 1 file selection" at bounding box center [585, 248] width 95 height 17
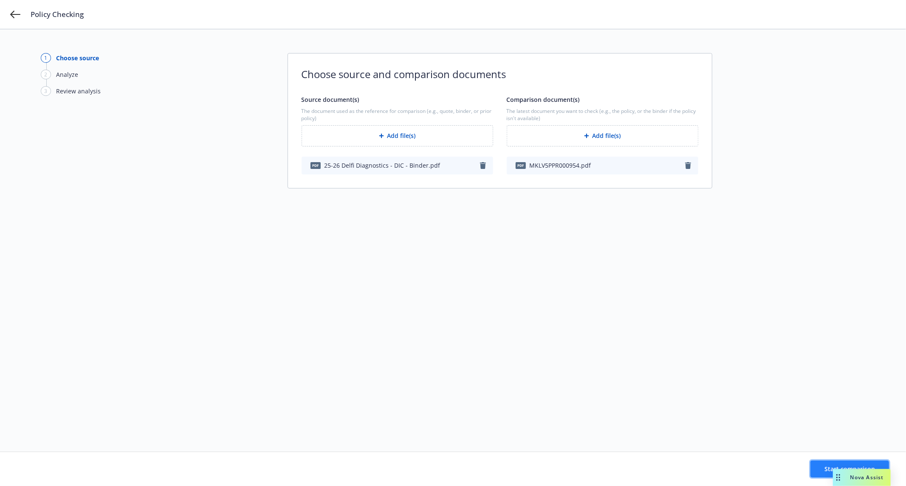
click at [825, 466] on button "Start comparison" at bounding box center [849, 469] width 79 height 17
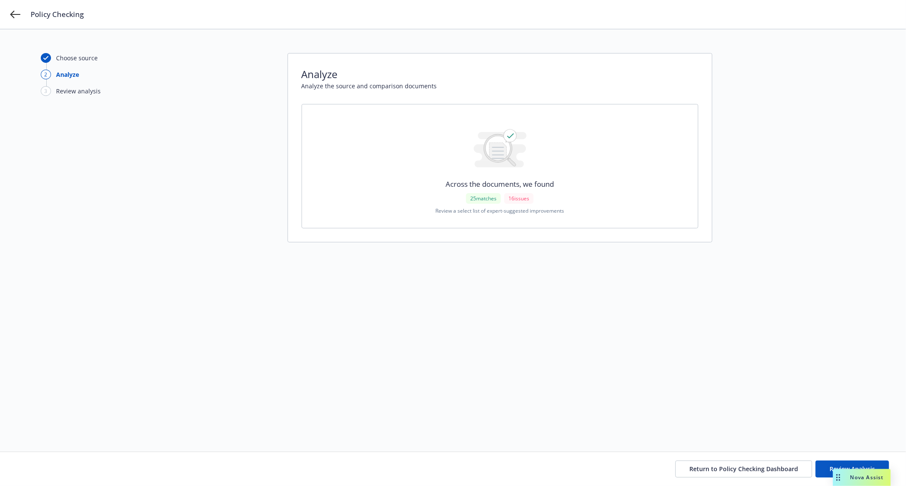
click at [167, 171] on div "Choose source 2 Analyze 3 Review analysis Analyze Analyze the source and compar…" at bounding box center [453, 240] width 824 height 375
click at [825, 473] on button "Review Analysis" at bounding box center [851, 469] width 73 height 17
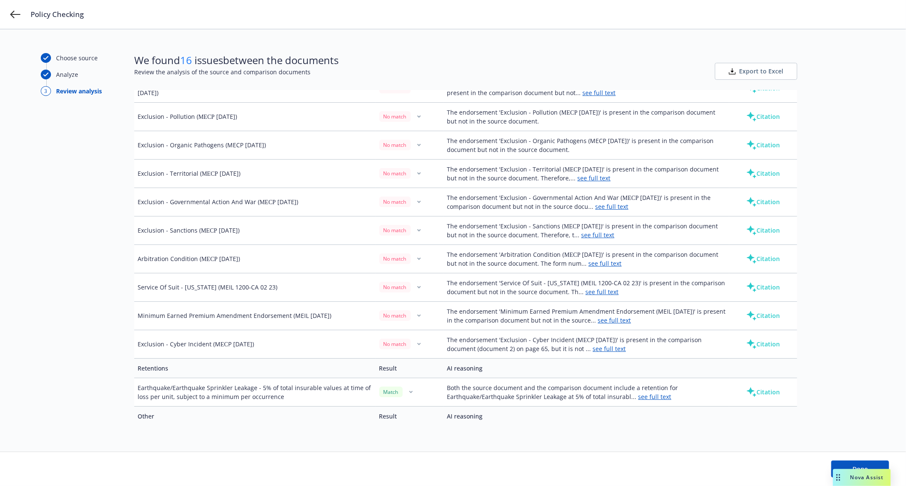
scroll to position [1015, 0]
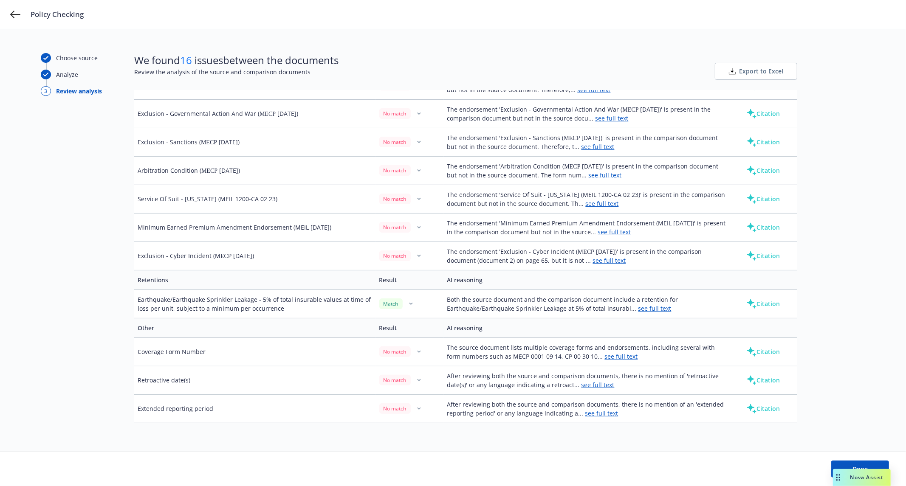
click at [752, 380] on button "Citation" at bounding box center [762, 380] width 61 height 17
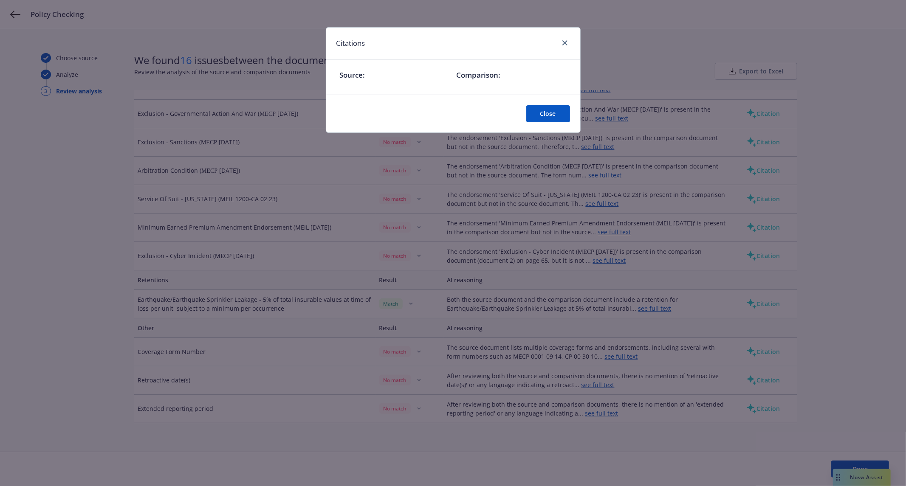
click at [552, 115] on button "Close" at bounding box center [548, 113] width 44 height 17
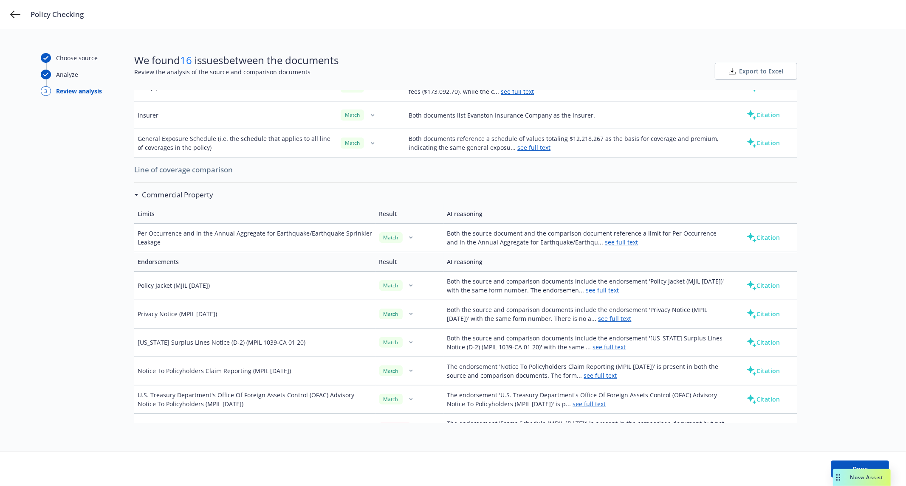
scroll to position [0, 0]
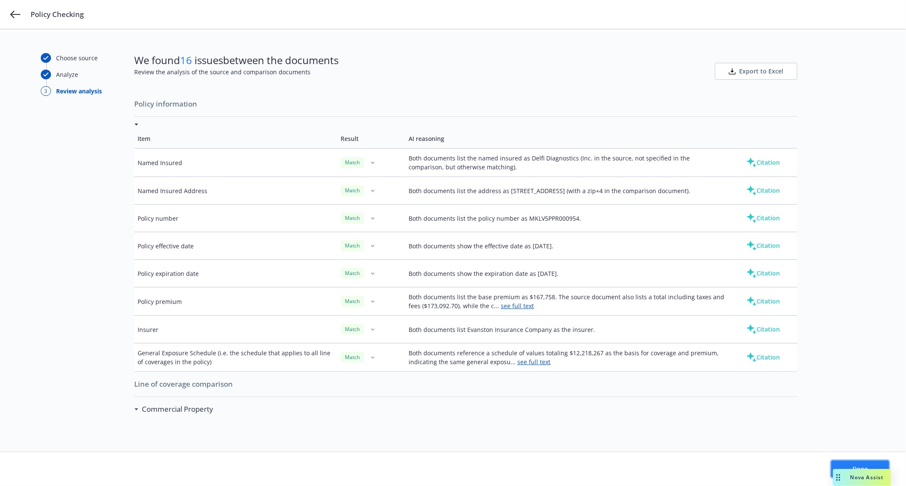
click at [842, 461] on button "Done" at bounding box center [860, 469] width 58 height 17
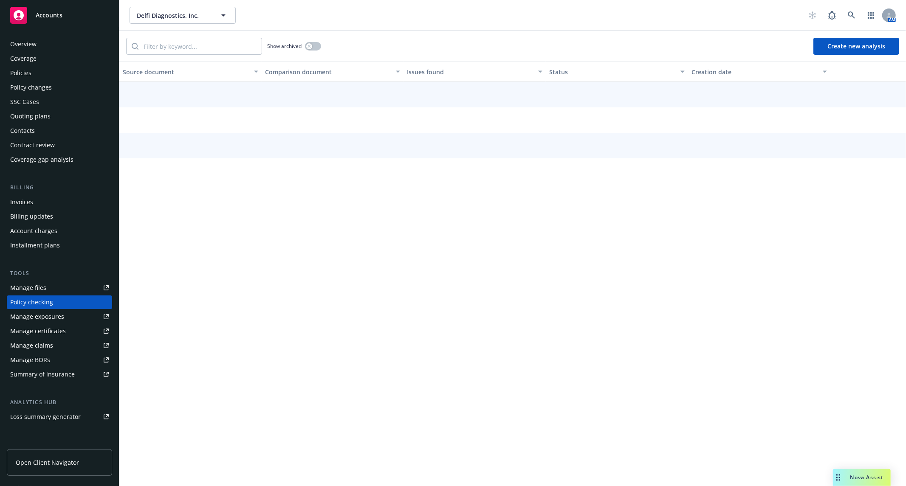
scroll to position [45, 0]
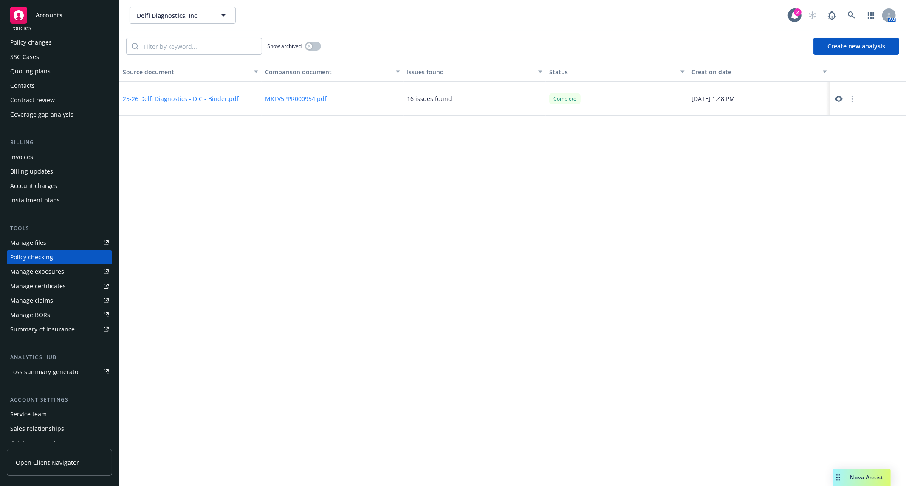
click at [842, 97] on icon at bounding box center [839, 99] width 8 height 8
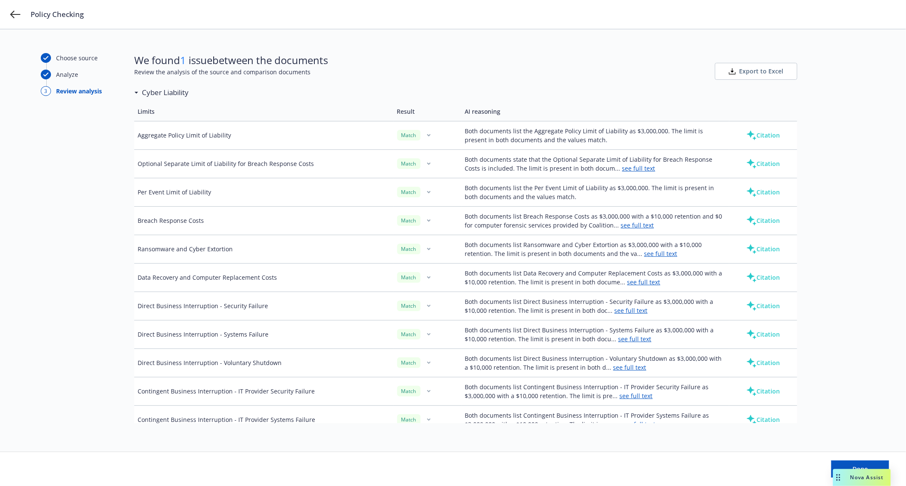
scroll to position [317, 0]
click at [102, 264] on div "Choose source Analyze 3 Review analysis" at bounding box center [87, 240] width 93 height 375
click at [842, 463] on button "Done" at bounding box center [860, 469] width 58 height 17
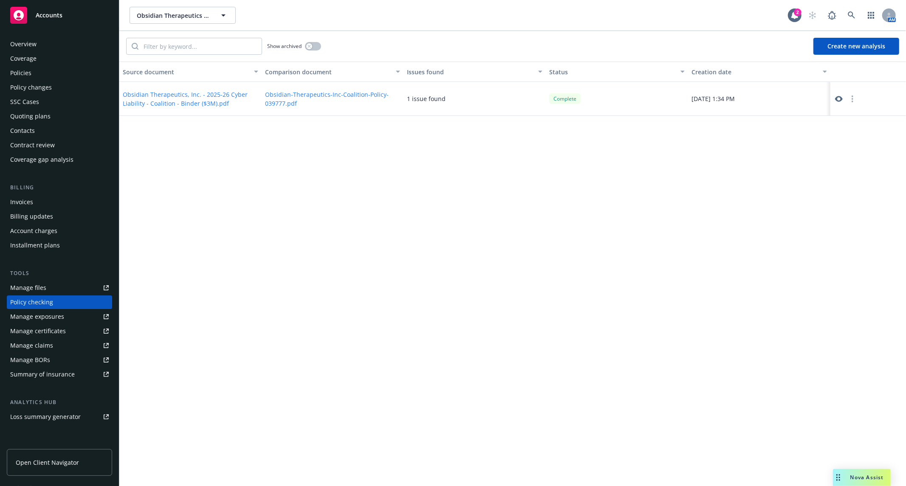
click at [26, 75] on div "Policies" at bounding box center [20, 73] width 21 height 14
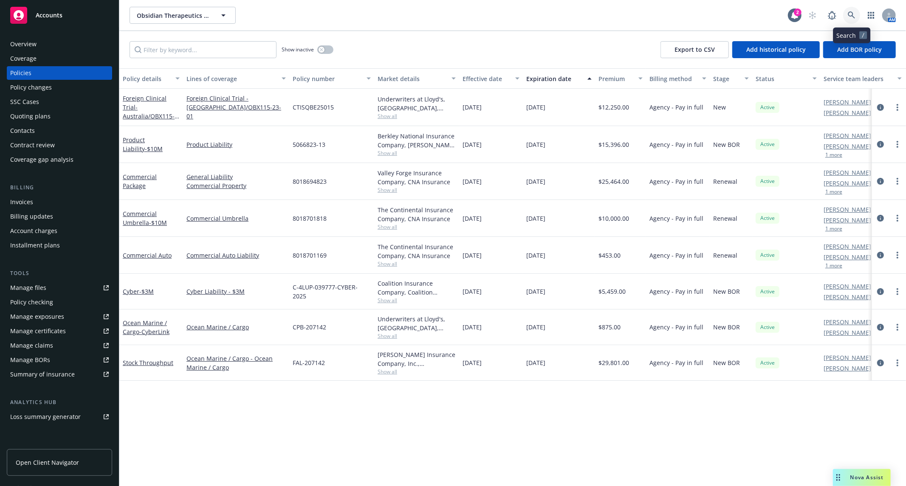
click at [848, 18] on icon at bounding box center [852, 15] width 8 height 8
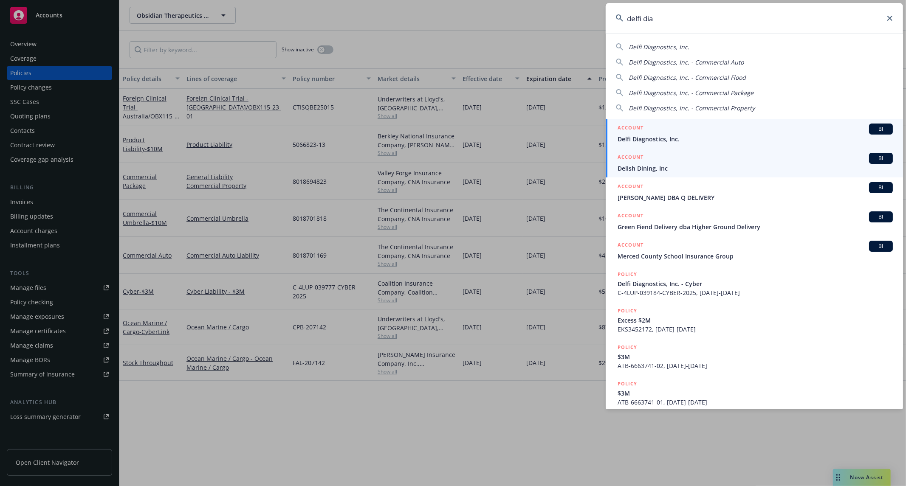
type input "delfi dia"
click at [675, 136] on span "Delfi Diagnostics, Inc." at bounding box center [754, 139] width 275 height 9
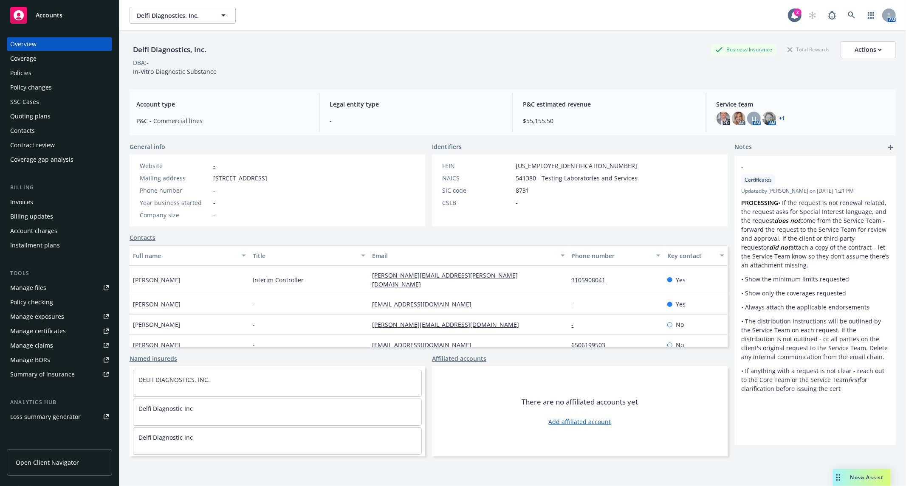
click at [62, 74] on div "Policies" at bounding box center [59, 73] width 99 height 14
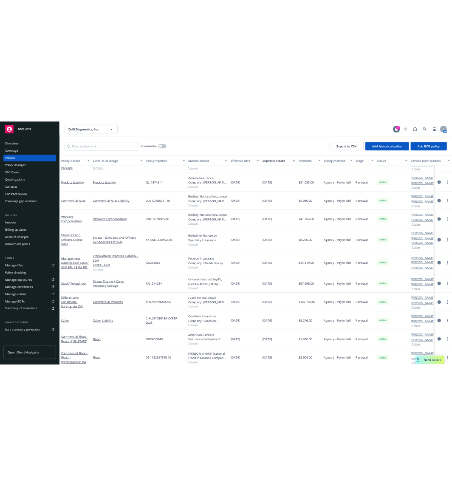
scroll to position [64, 0]
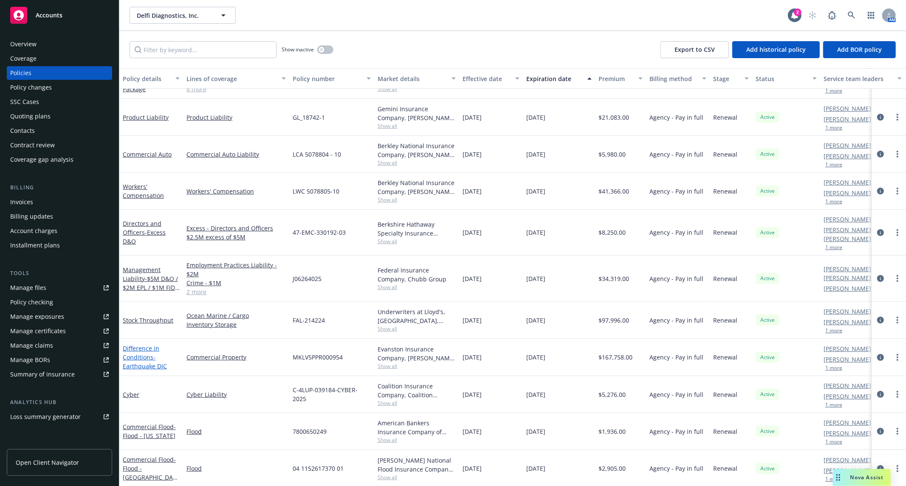
click at [147, 349] on link "Difference in Conditions - Earthquake DIC" at bounding box center [145, 357] width 44 height 26
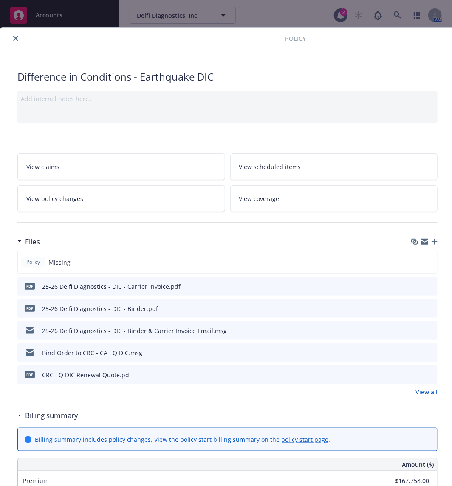
click at [434, 242] on icon "button" at bounding box center [434, 242] width 6 height 6
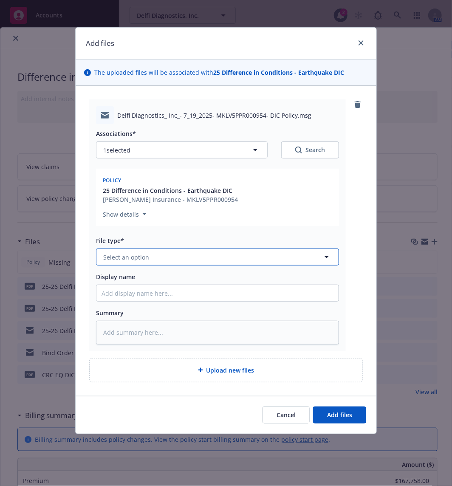
click at [154, 265] on button "Select an option" at bounding box center [217, 256] width 243 height 17
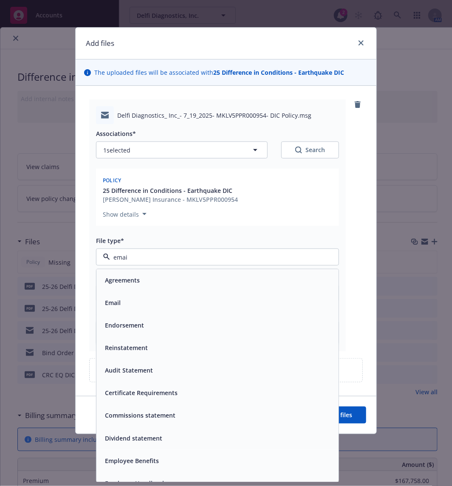
type input "email"
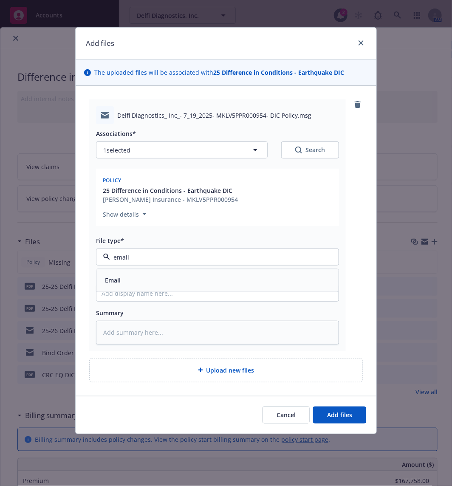
click at [150, 271] on div "Email" at bounding box center [217, 280] width 242 height 23
click at [154, 286] on input "Display name" at bounding box center [217, 293] width 242 height 16
type textarea "x"
type input "E"
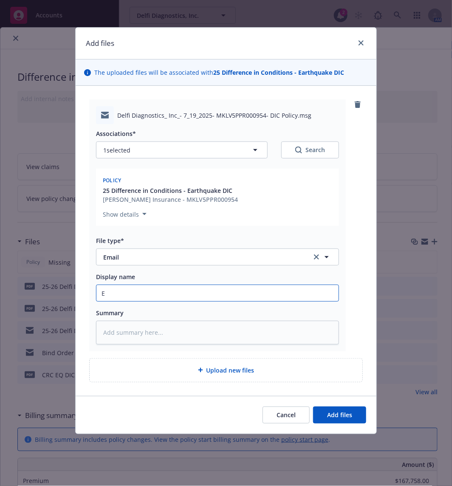
type textarea "x"
type input "Em"
type textarea "x"
type input "Ema"
type textarea "x"
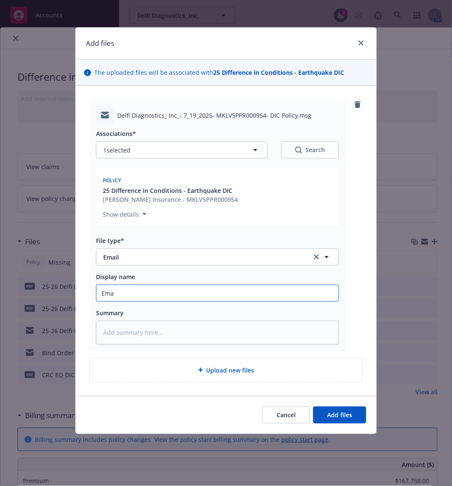
type input "Emai"
type textarea "x"
type input "Email"
type textarea "x"
type input "Email"
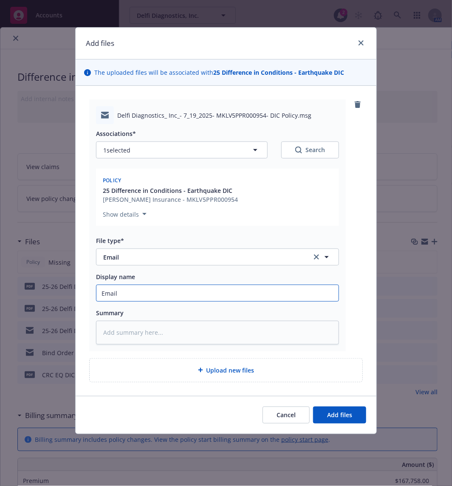
type textarea "x"
type input "Email f"
type textarea "x"
type input "Email fro"
type textarea "x"
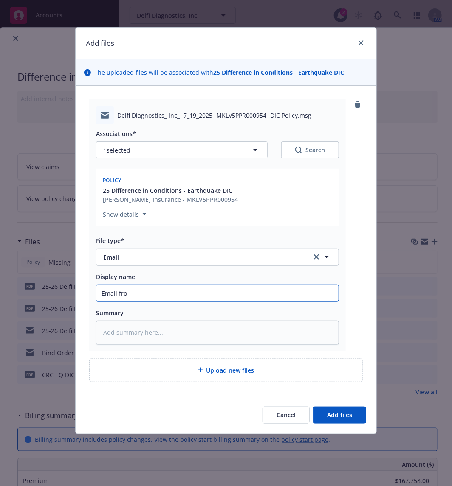
type input "Email from"
type textarea "x"
type input "Email from"
type textarea "x"
type input "Email from C"
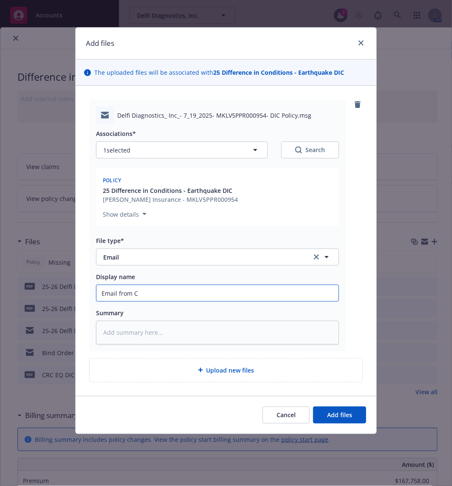
type textarea "x"
type input "Email from CR"
type textarea "x"
type input "Email from CRC"
type textarea "x"
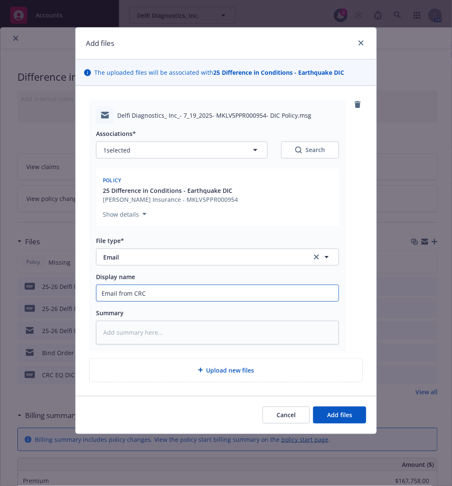
type input "Email from CRC w"
type textarea "x"
type input "Email from CRC wi"
type textarea "x"
type input "Email from CRC wit"
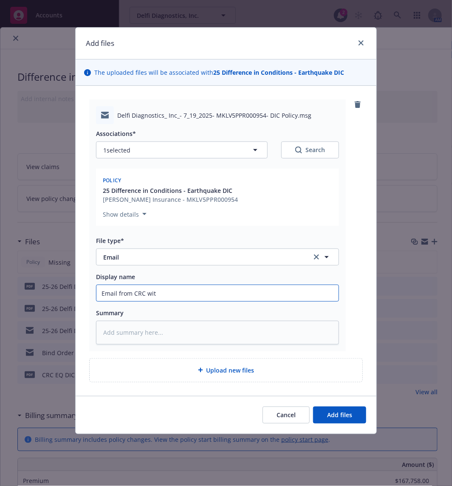
type textarea "x"
type input "Email from CRC with"
type textarea "x"
type input "Email from CRC with"
type textarea "x"
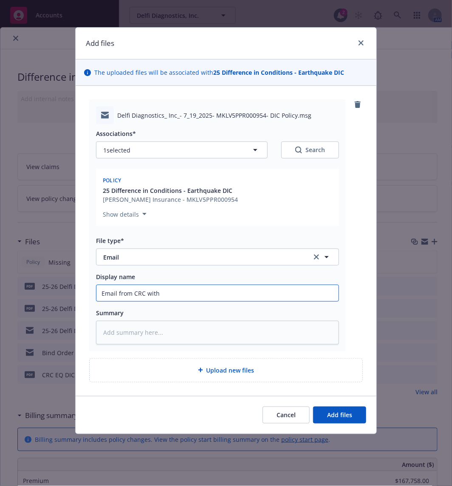
type input "Email from CRC with D"
type textarea "x"
type input "Email from CRC with DI"
type textarea "x"
type input "Email from CRC with D"
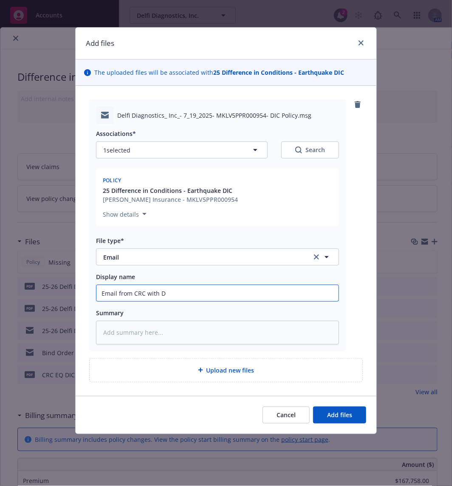
type textarea "x"
type input "Email from CRC with"
type textarea "x"
type input "Email from CRC with E"
type textarea "x"
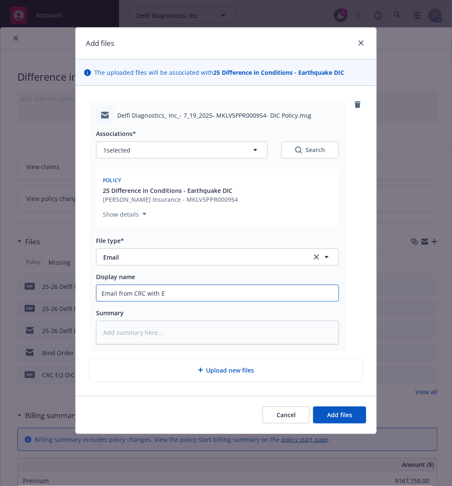
type input "Email from CRC with EQ"
type textarea "x"
type input "Email from CRC with EQ"
type textarea "x"
type input "Email from CRC with EQ D"
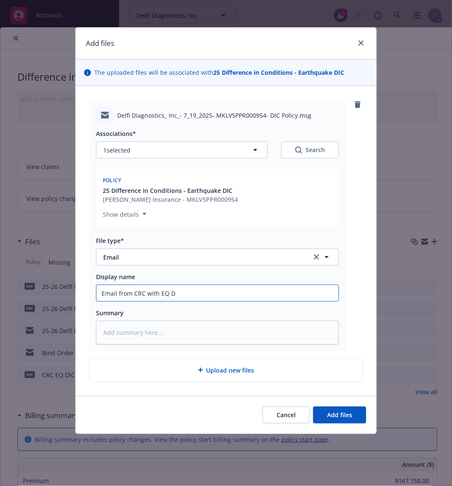
type textarea "x"
type input "Email from CRC with EQ DI"
type textarea "x"
type input "Email from CRC with EQ DIC"
type textarea "x"
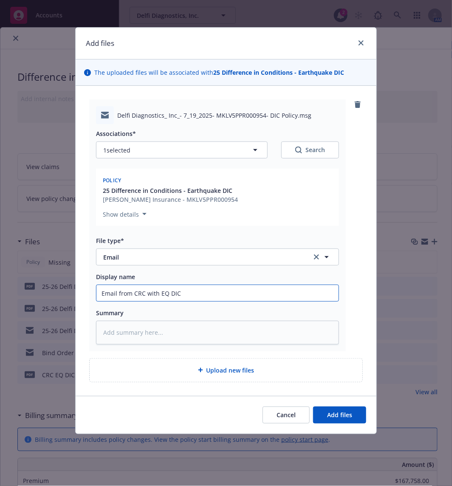
type input "Email from CRC with EQ DIC"
type textarea "x"
type input "Email from CRC with EQ DIC P"
type textarea "x"
type input "Email from CRC with EQ DIC Po"
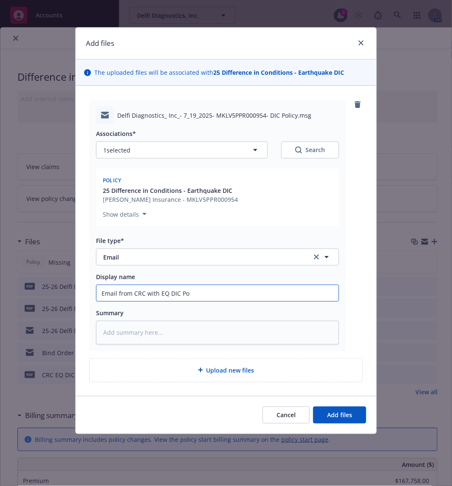
type textarea "x"
type input "Email from CRC with EQ DIC Pol"
type textarea "x"
type input "Email from CRC with EQ DIC Poli"
type textarea "x"
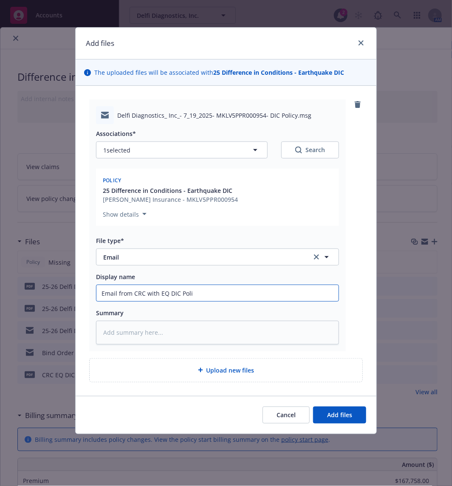
type input "Email from CRC with EQ DIC Polic"
type textarea "x"
type input "Email from CRC with EQ DIC Policy"
type textarea "x"
type input "Email from CRC with EQ DIC Policy"
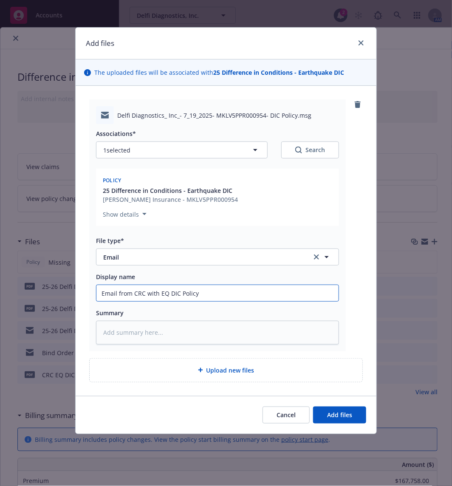
type textarea "x"
type input "Email from CRC with EQ DIC Policy A"
type textarea "x"
type input "Email from CRC with EQ DIC Policy At"
type textarea "x"
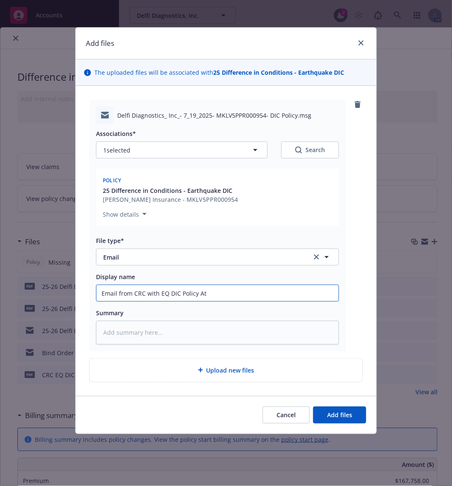
type input "Email from CRC with EQ DIC Policy Att"
type textarea "x"
type input "Email from CRC with EQ DIC Policy Atta"
type textarea "x"
type input "Email from CRC with EQ DIC Policy Attach"
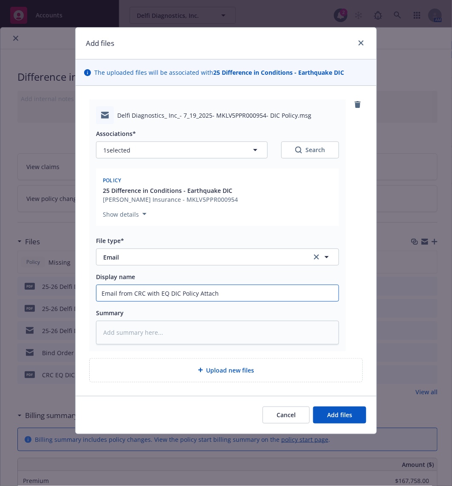
type textarea "x"
type input "Email from CRC with EQ DIC Policy Attache"
type textarea "x"
type input "Email from CRC with EQ DIC Policy Attached"
type textarea "x"
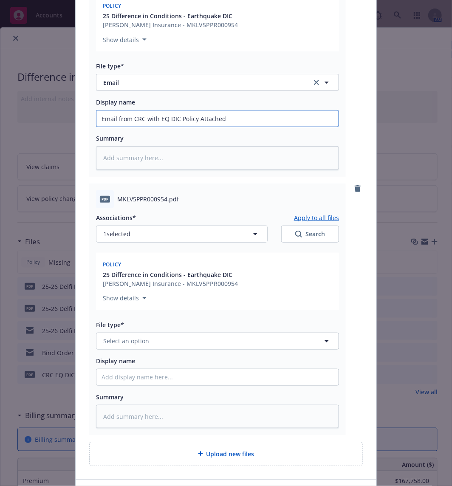
scroll to position [234, 0]
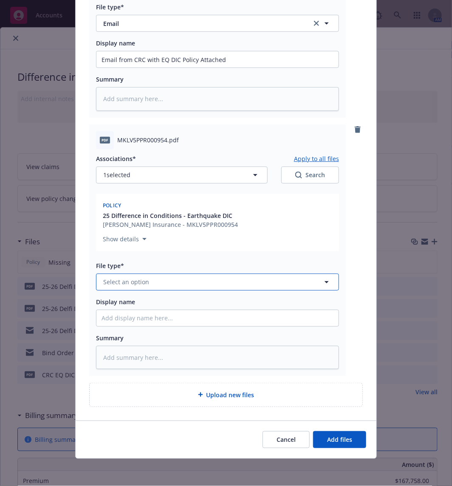
click at [212, 285] on button "Select an option" at bounding box center [217, 281] width 243 height 17
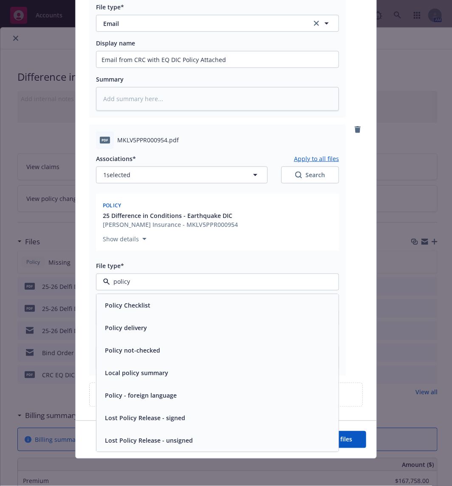
type input "policy"
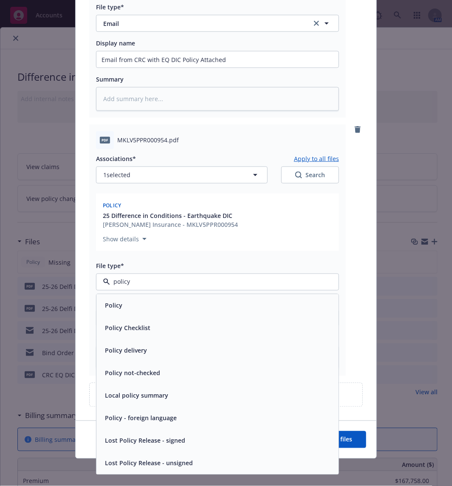
click at [124, 310] on div "Policy" at bounding box center [217, 305] width 232 height 12
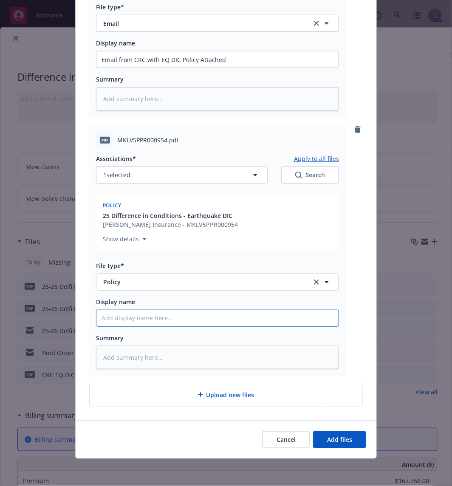
click at [149, 325] on input "Display name" at bounding box center [217, 318] width 242 height 16
type textarea "x"
type input "D"
type textarea "x"
type input "De"
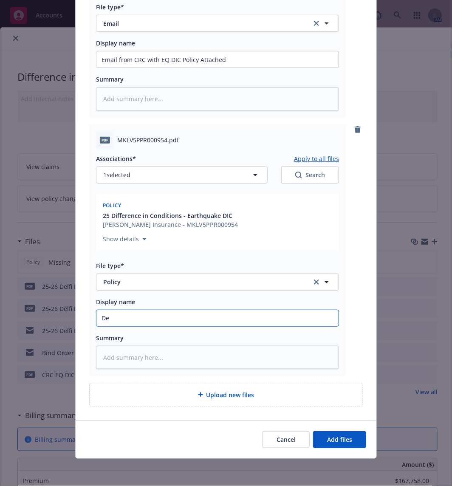
type textarea "x"
type input "Del"
type textarea "x"
type input "Delf"
type textarea "x"
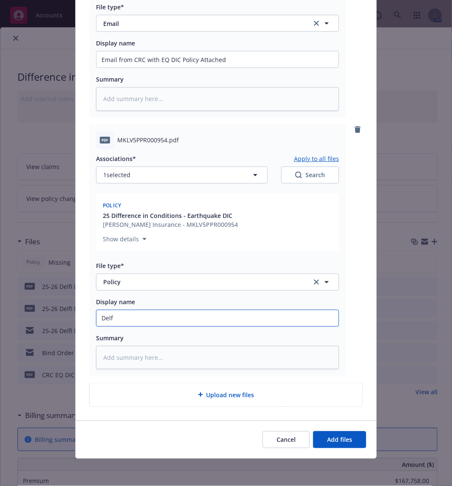
type input "Delfi"
type textarea "x"
type input "Delfi"
type textarea "x"
type input "Delfi -"
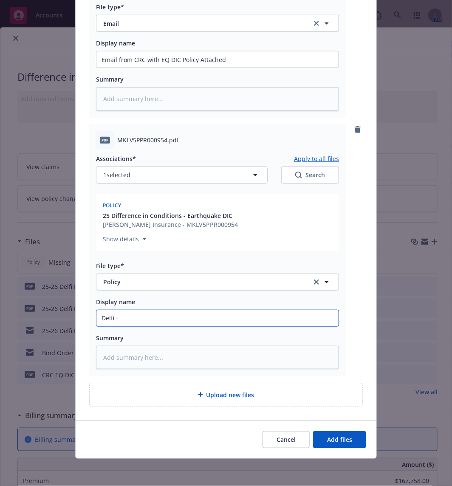
type textarea "x"
type input "Delfi -"
type textarea "x"
type input "Delfi - 2"
type textarea "x"
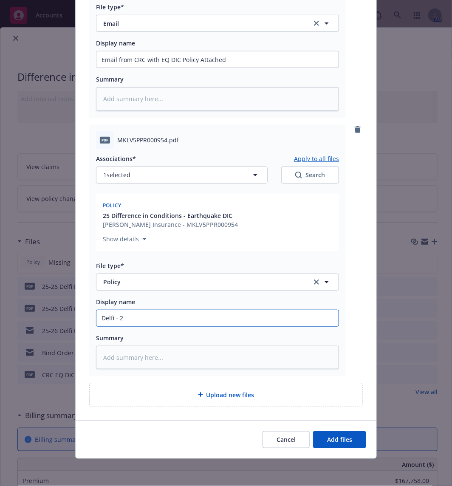
type input "Delfi - 25"
type textarea "x"
type input "Delfi - 25-"
type textarea "x"
type input "Delfi - 25-2"
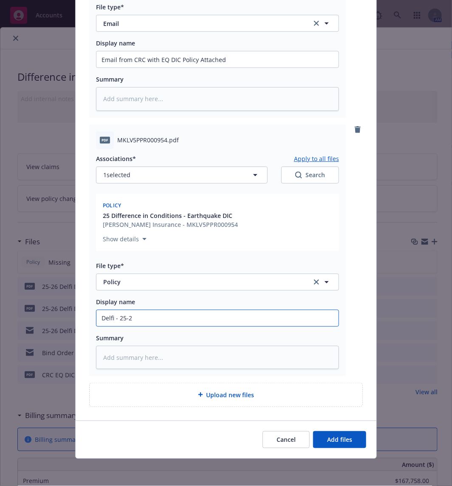
type textarea "x"
type input "Delfi - 25-26"
type textarea "x"
type input "Delfi - 25-26"
type textarea "x"
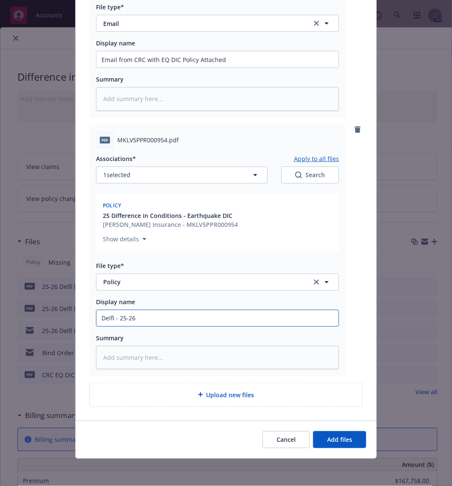
type input "Delfi - 25-26 E"
type textarea "x"
type input "Delfi - 25-26 EQ"
type textarea "x"
type input "Delfi - 25-26 EQ"
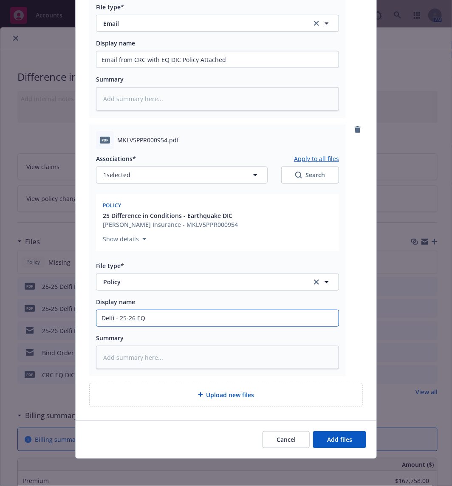
type textarea "x"
type input "Delfi - 25-26 EQ D"
type textarea "x"
type input "Delfi - 25-26 EQ DI"
type textarea "x"
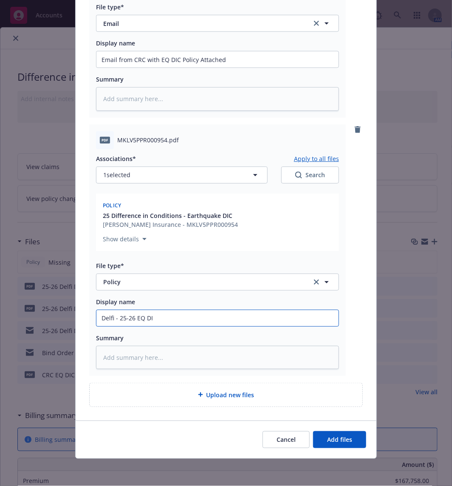
type input "Delfi - 25-26 EQ DIC"
type textarea "x"
type input "Delfi - 25-26 EQ DIC"
type textarea "x"
type input "Delfi - 25-26 EQ DIC P"
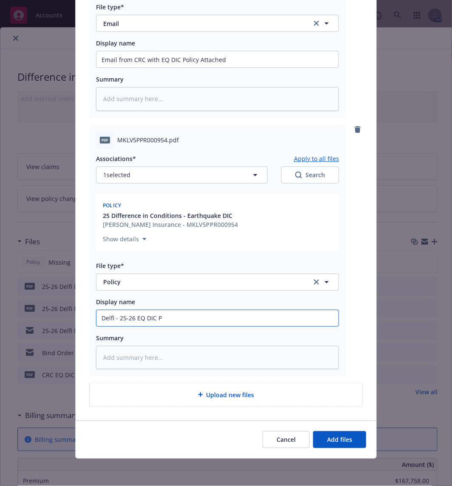
type textarea "x"
type input "Delfi - 25-26 EQ DIC Po"
type textarea "x"
type input "Delfi - 25-26 EQ DIC Pol"
type textarea "x"
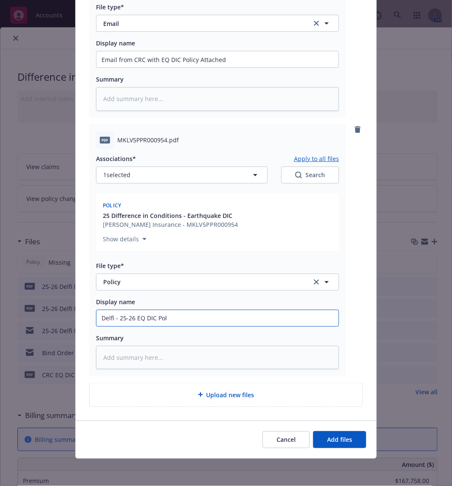
type input "Delfi - 25-26 EQ DIC Poli"
type textarea "x"
type input "Delfi - 25-26 EQ DIC Polic"
type textarea "x"
type input "Delfi - 25-26 EQ DIC Policy"
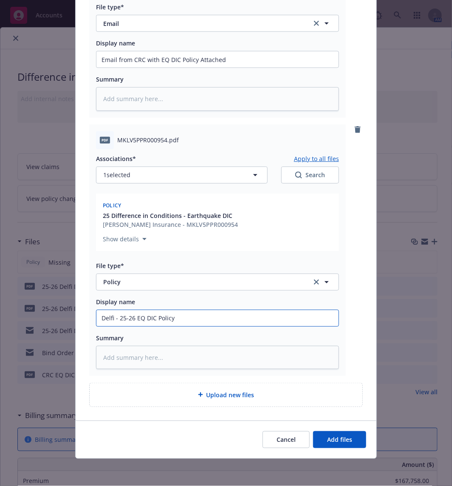
type textarea "x"
type input "Delfi - 25-26 EQ DIC Policy"
type textarea "x"
type input "Delfi - 25-26 EQ DIC Policy A"
type textarea "x"
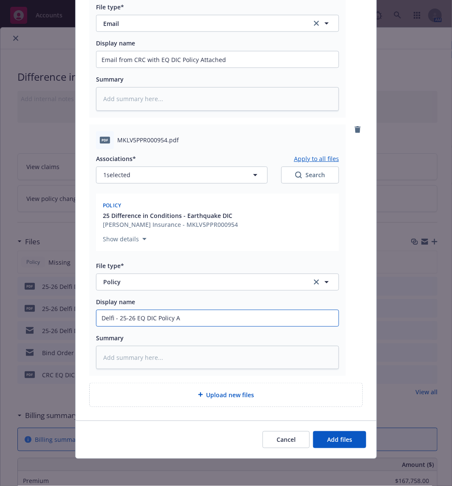
type input "Delfi - 25-26 EQ DIC Policy At"
type textarea "x"
type input "Delfi - 25-26 EQ DIC Policy Att"
type textarea "x"
type input "Delfi - 25-26 EQ DIC Policy Atta"
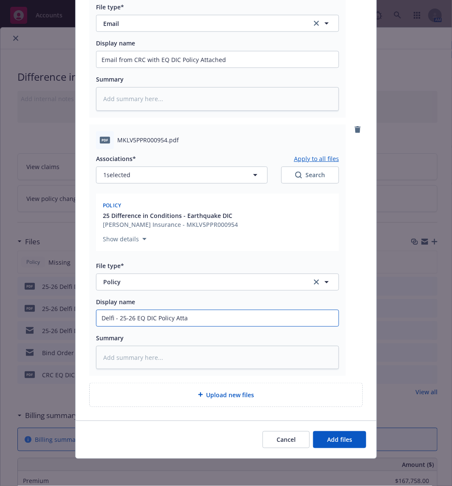
type textarea "x"
type input "Delfi - 25-26 EQ DIC Policy Attac"
type textarea "x"
type input "Delfi - 25-26 EQ DIC Policy Attach"
type textarea "x"
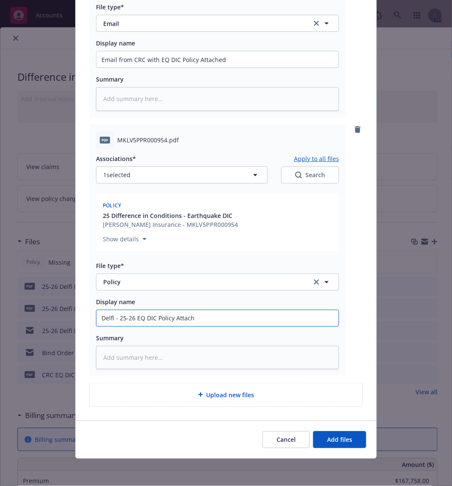
type input "Delfi - 25-26 EQ DIC Policy Attac"
type textarea "x"
type input "Delfi - 25-26 EQ DIC Policy Atta"
type textarea "x"
type input "Delfi - 25-26 EQ DIC Policy Att"
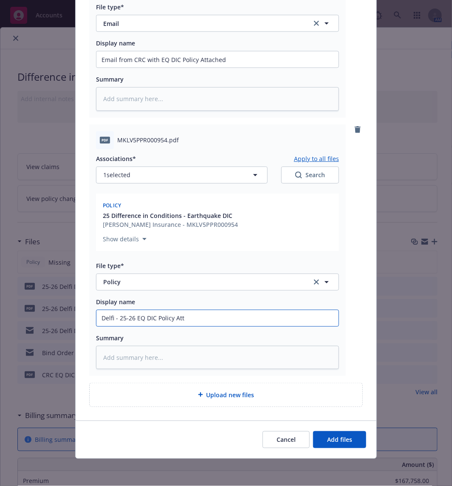
type textarea "x"
type input "Delfi - 25-26 EQ DIC Policy At"
type textarea "x"
type input "Delfi - 25-26 EQ DIC Policy A"
type textarea "x"
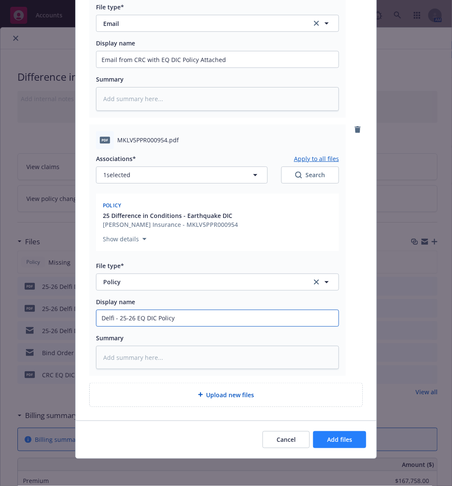
type input "Delfi - 25-26 EQ DIC Policy"
click at [346, 442] on span "Add files" at bounding box center [339, 439] width 25 height 8
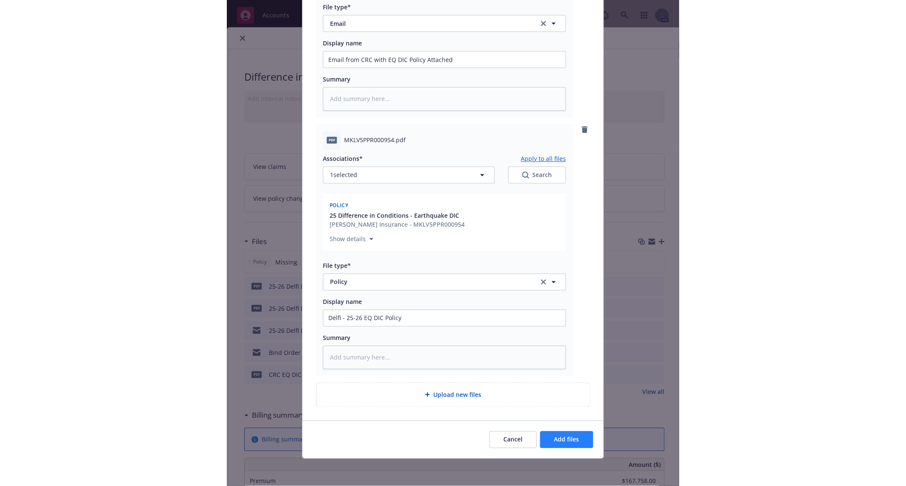
scroll to position [202, 0]
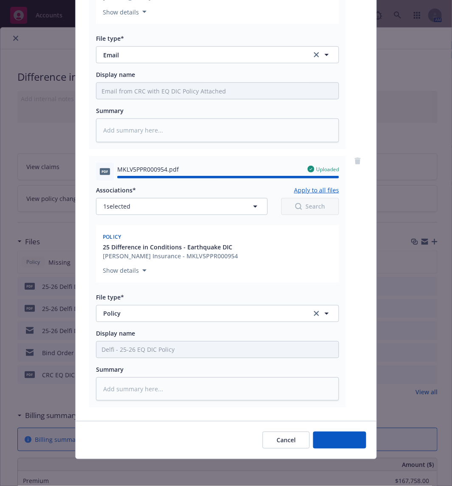
type textarea "x"
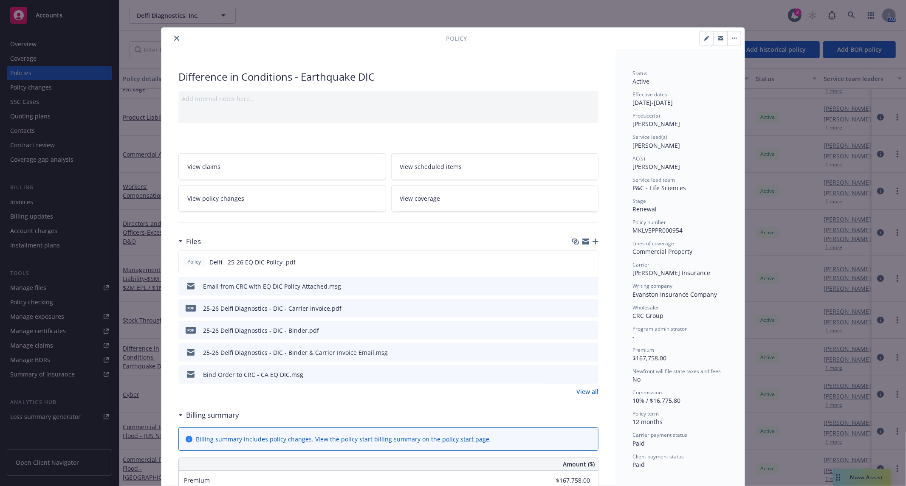
click at [574, 330] on icon "download file" at bounding box center [577, 329] width 6 height 5
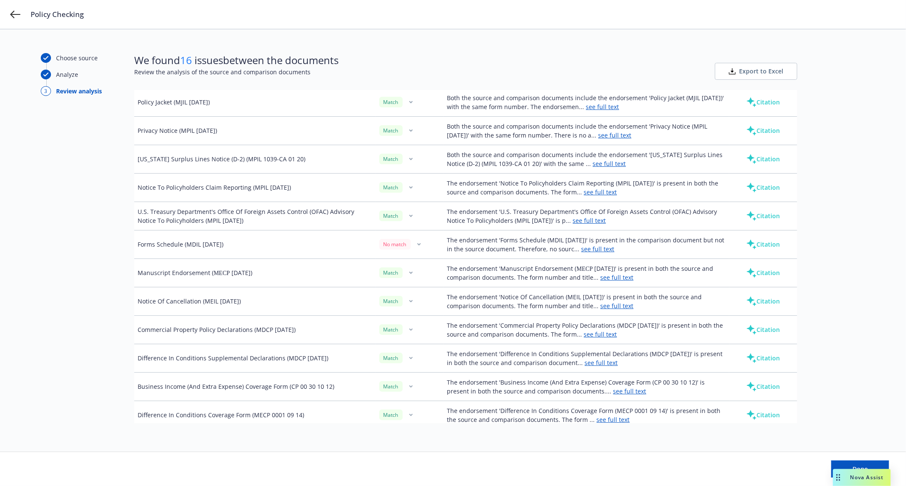
scroll to position [435, 0]
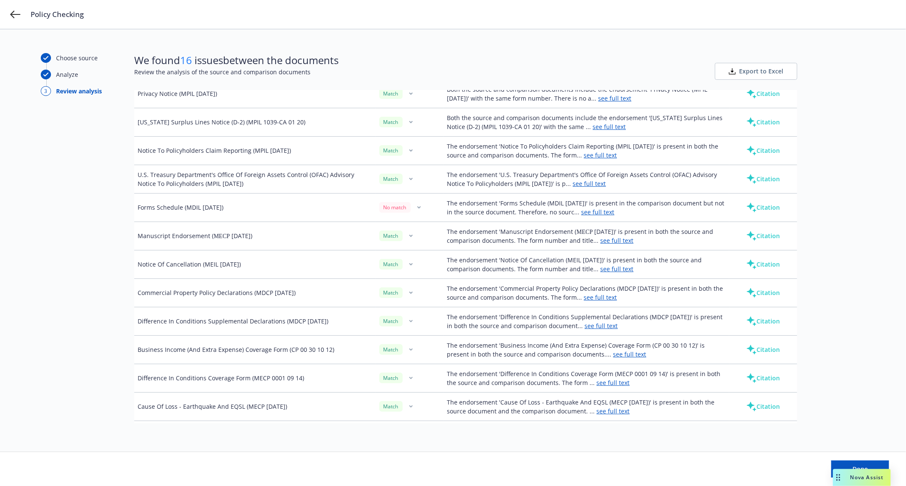
click at [747, 209] on icon at bounding box center [751, 208] width 10 height 10
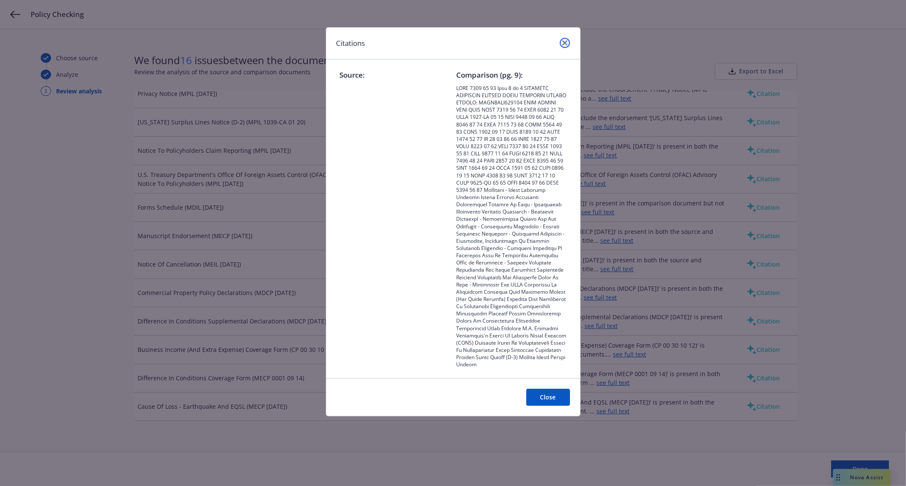
click at [563, 39] on link "close" at bounding box center [565, 43] width 10 height 10
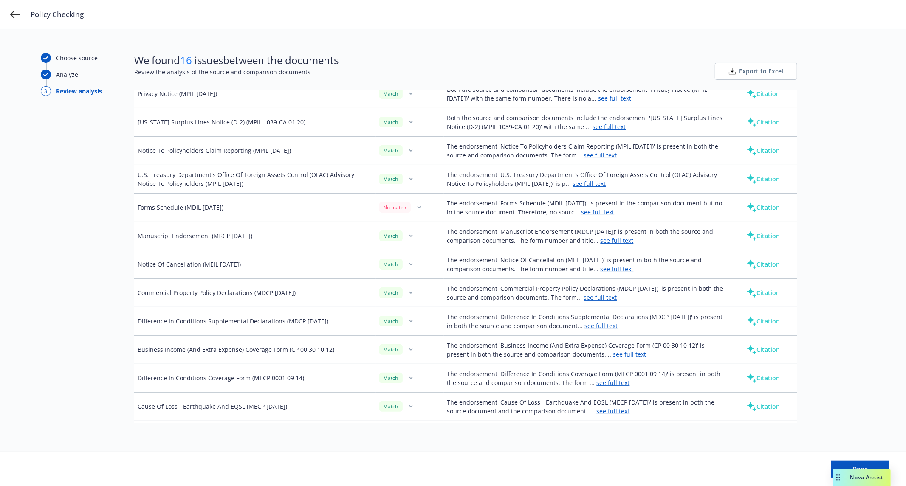
click at [417, 208] on icon "button" at bounding box center [418, 208] width 3 height 2
click at [332, 220] on td "Forms Schedule (MDIL 1001 08 11)" at bounding box center [255, 207] width 242 height 28
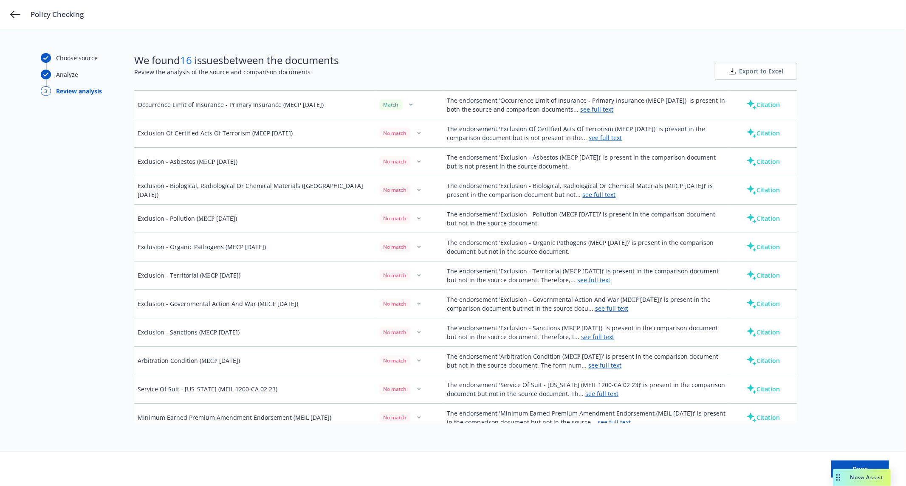
scroll to position [822, 0]
click at [756, 162] on button "Citation" at bounding box center [762, 162] width 61 height 17
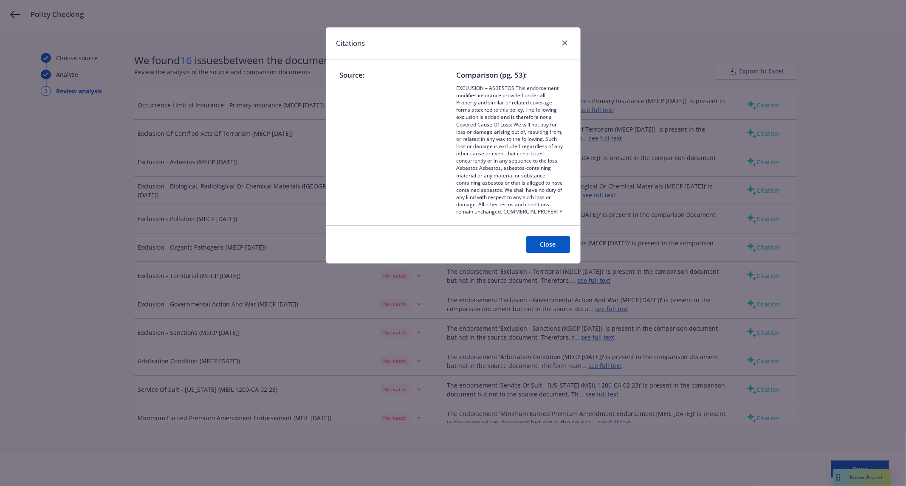
click at [544, 244] on button "Close" at bounding box center [548, 244] width 44 height 17
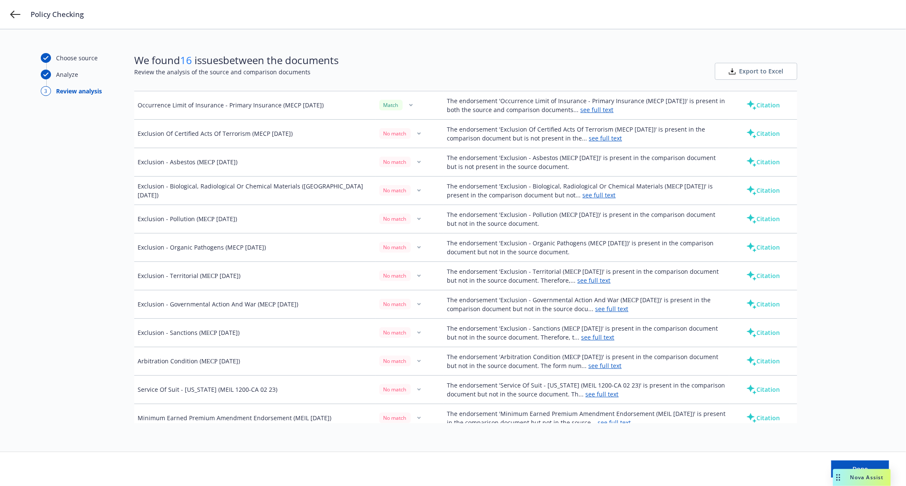
click at [757, 202] on td "Citation" at bounding box center [763, 190] width 68 height 28
click at [759, 199] on button "Citation" at bounding box center [762, 190] width 61 height 17
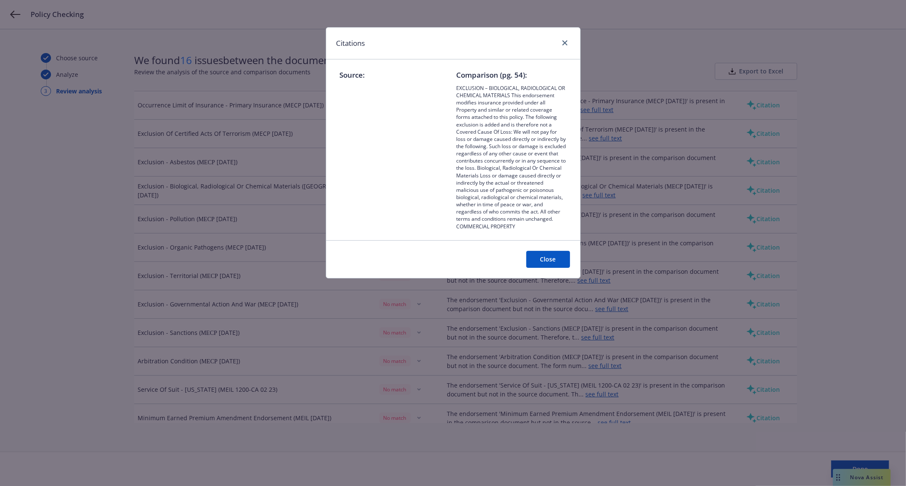
click at [554, 262] on button "Close" at bounding box center [548, 259] width 44 height 17
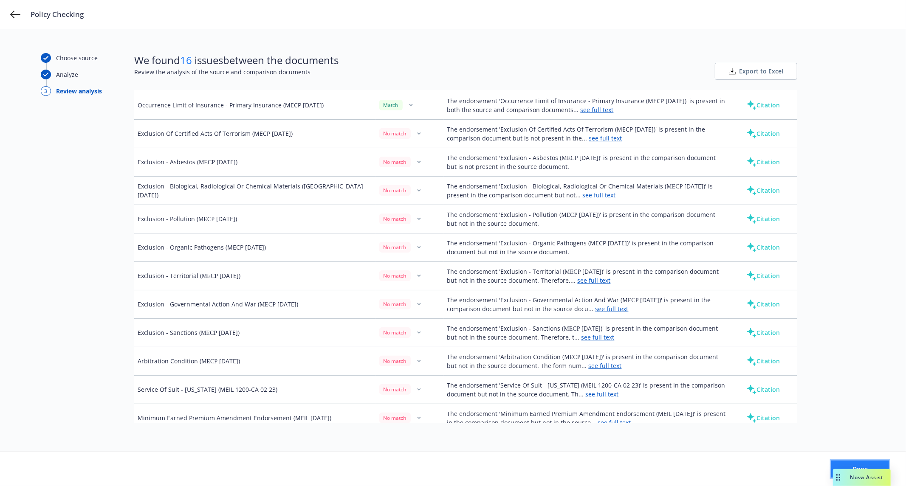
click at [863, 463] on button "Done" at bounding box center [860, 469] width 58 height 17
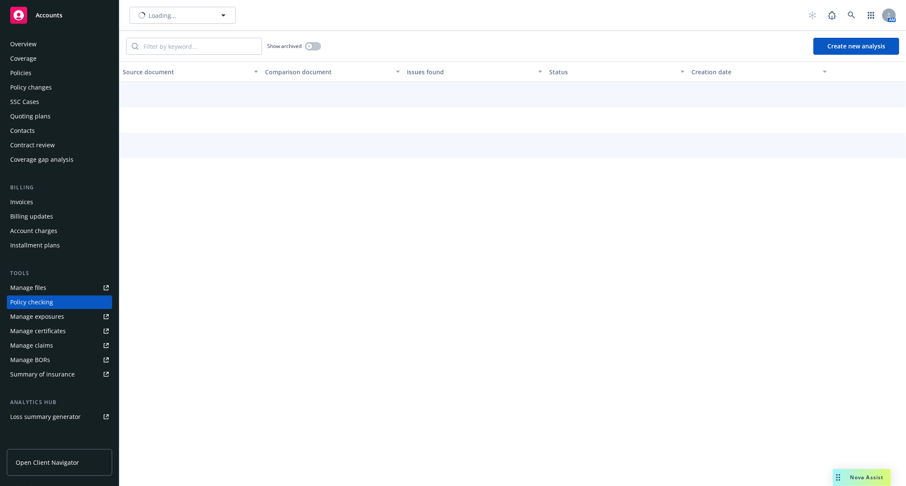
scroll to position [45, 0]
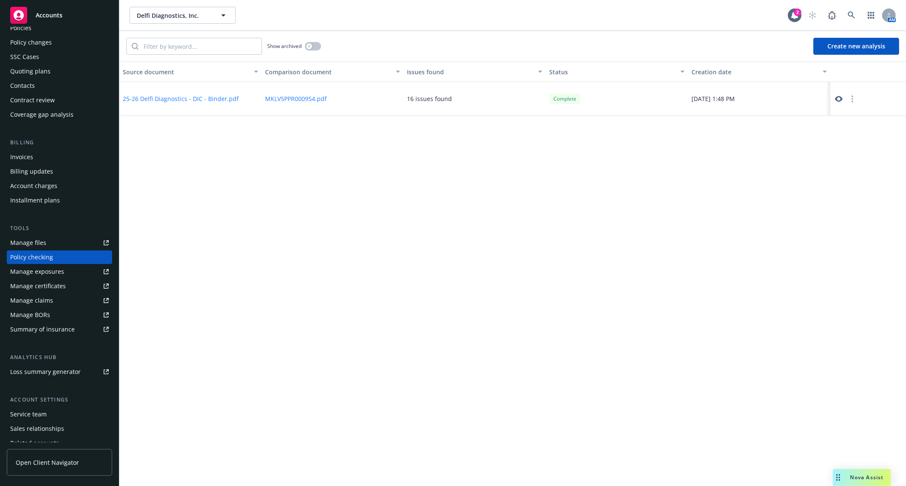
click at [863, 463] on div "Source document Comparison document Issues found Status Creation date 25-26 Del…" at bounding box center [512, 274] width 786 height 425
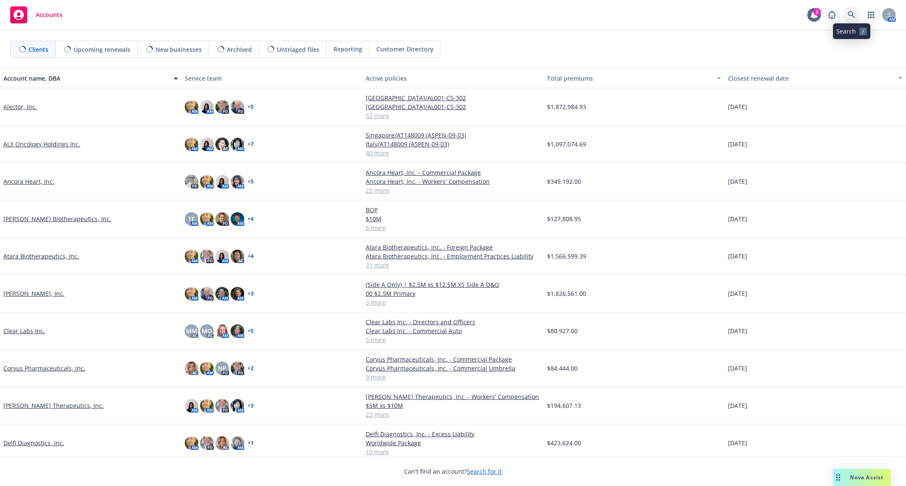
click at [851, 20] on link at bounding box center [851, 14] width 17 height 17
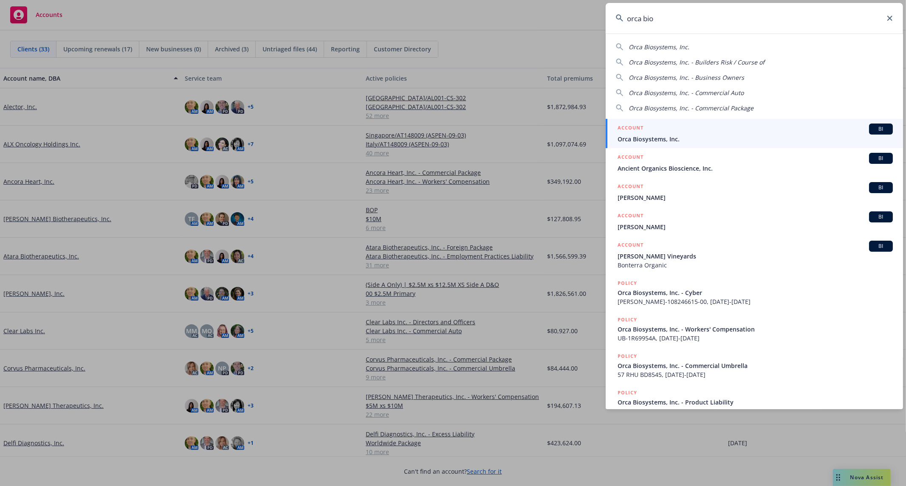
type input "orca bio"
click at [673, 135] on span "Orca Biosystems, Inc." at bounding box center [754, 139] width 275 height 9
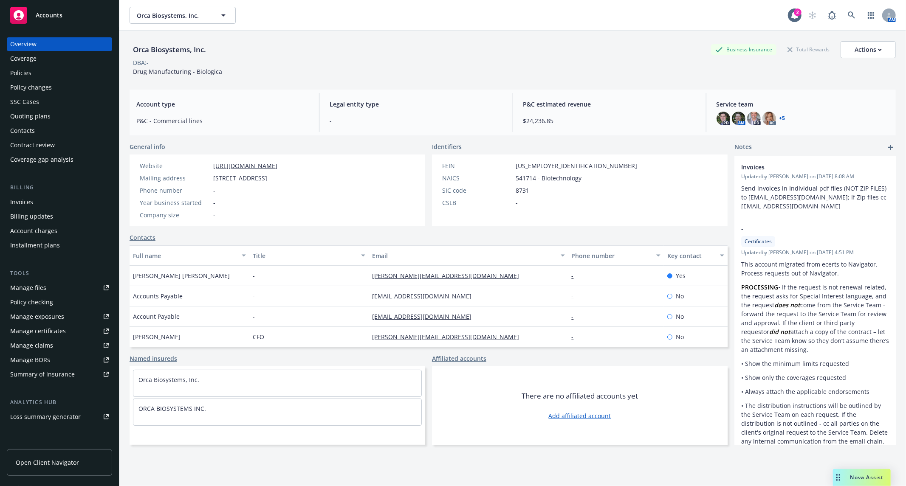
click at [75, 71] on div "Policies" at bounding box center [59, 73] width 99 height 14
